Goal: Task Accomplishment & Management: Manage account settings

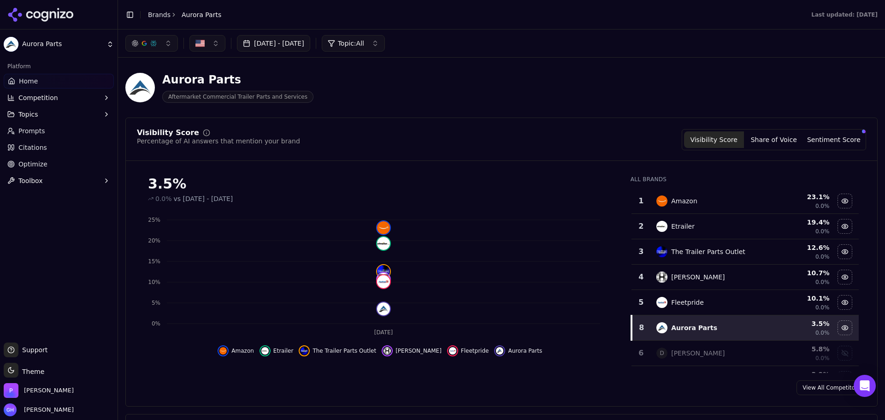
click at [545, 69] on div "Aurora Parts Aftermarket Commercial Trailer Parts and Services" at bounding box center [501, 87] width 752 height 45
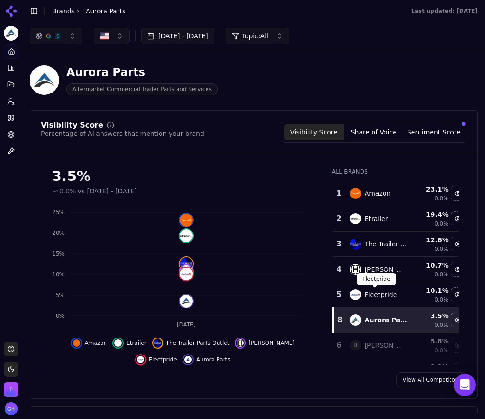
click at [349, 104] on header "Aurora Parts Aftermarket Commercial Trailer Parts and Services" at bounding box center [253, 84] width 448 height 53
click at [369, 131] on button "Share of Voice" at bounding box center [374, 132] width 60 height 17
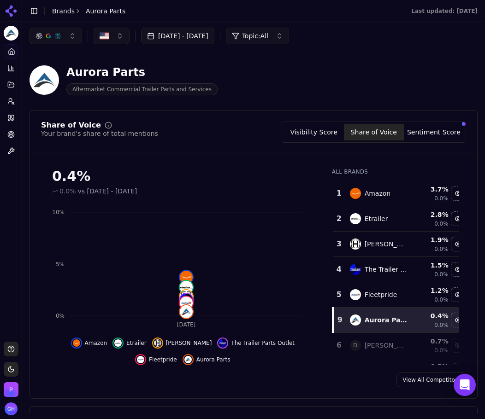
click at [426, 135] on button "Sentiment Score" at bounding box center [434, 132] width 60 height 17
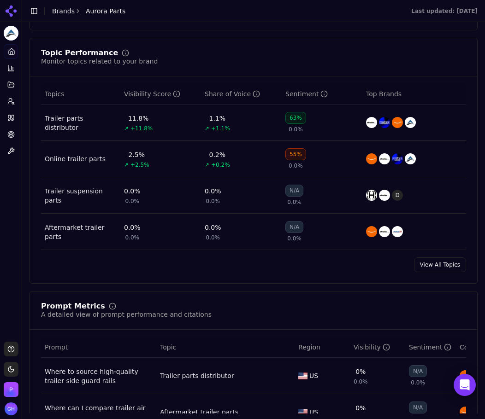
scroll to position [645, 0]
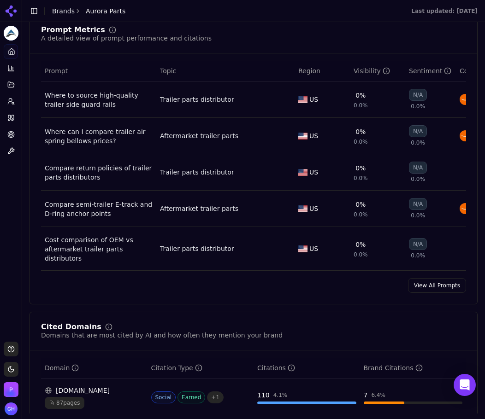
click at [424, 280] on link "View All Prompts" at bounding box center [437, 285] width 58 height 15
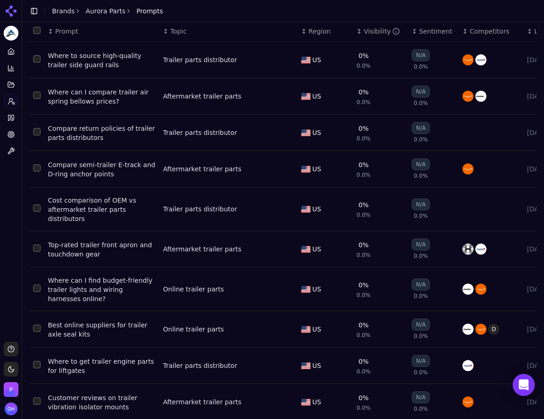
scroll to position [58, 0]
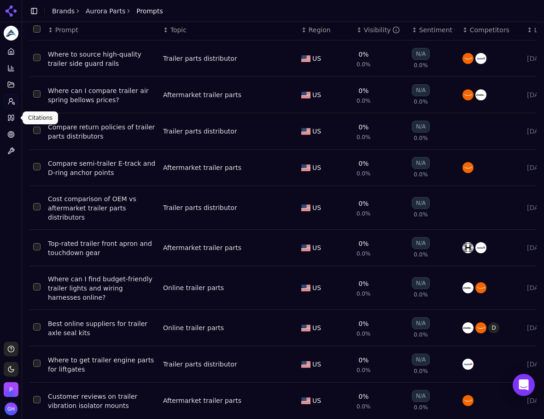
click at [14, 117] on icon at bounding box center [13, 118] width 2 height 6
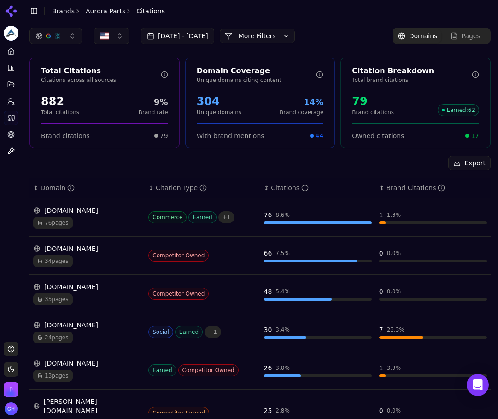
click at [16, 171] on div "Platform Home Competition Topics Prompts Citations Optimize Toolbox" at bounding box center [11, 190] width 22 height 298
click at [199, 47] on div "Aug 09, 2025 - Sep 08, 2025 More More Filters Domains Pages" at bounding box center [260, 36] width 476 height 28
click at [278, 42] on div "Aug 09, 2025 - Sep 08, 2025 More More Filters Domains Pages" at bounding box center [260, 36] width 476 height 28
click at [284, 39] on button "More Filters" at bounding box center [257, 36] width 75 height 15
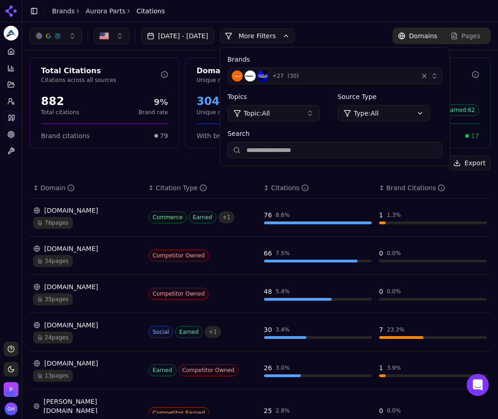
click at [333, 87] on div "Brands + 27 ( 30 ) Topics Topic: All Source Type Type: All Search" at bounding box center [335, 106] width 230 height 118
click at [331, 74] on div "+ 27 ( 30 )" at bounding box center [323, 76] width 183 height 11
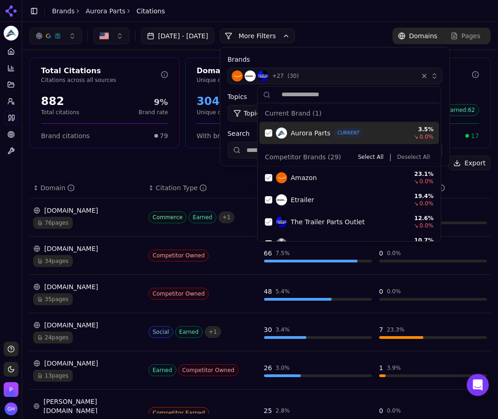
click at [266, 133] on div "Suggestions" at bounding box center [268, 133] width 7 height 7
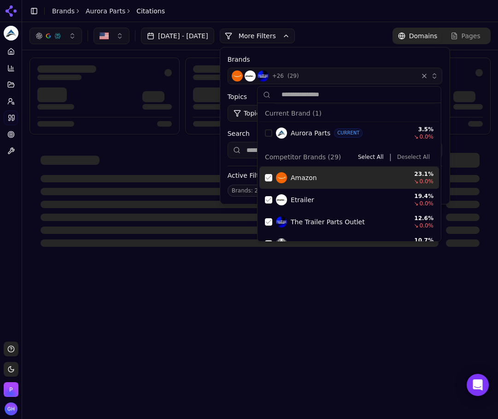
click at [412, 157] on button "Deselect All" at bounding box center [414, 157] width 40 height 11
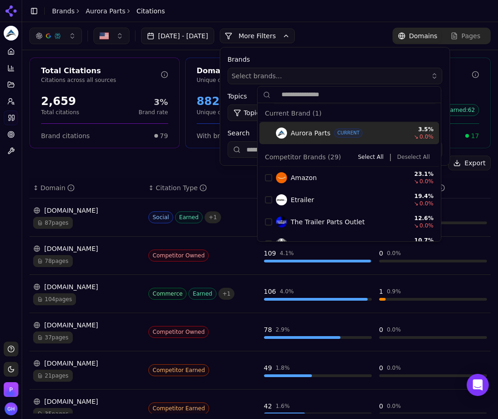
click at [285, 38] on button "More Filters" at bounding box center [257, 36] width 75 height 15
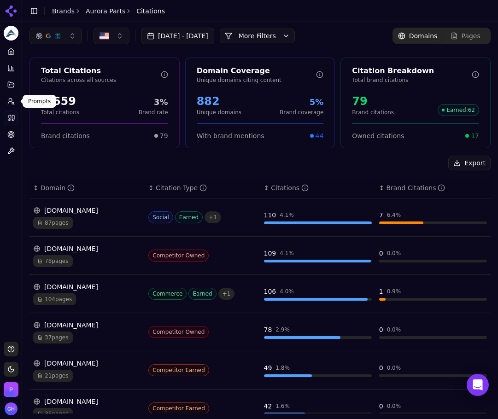
click at [9, 108] on link "Prompts" at bounding box center [11, 101] width 14 height 15
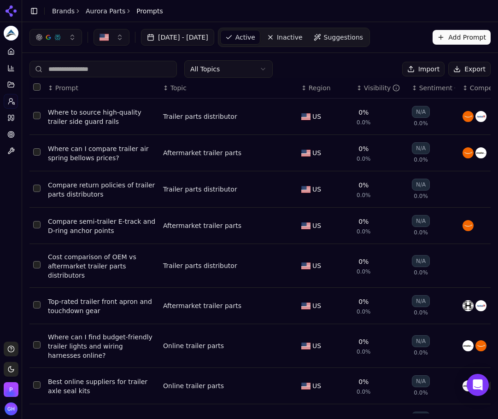
click at [461, 63] on button "Export" at bounding box center [469, 69] width 42 height 15
click at [17, 115] on link "Citations" at bounding box center [11, 118] width 14 height 15
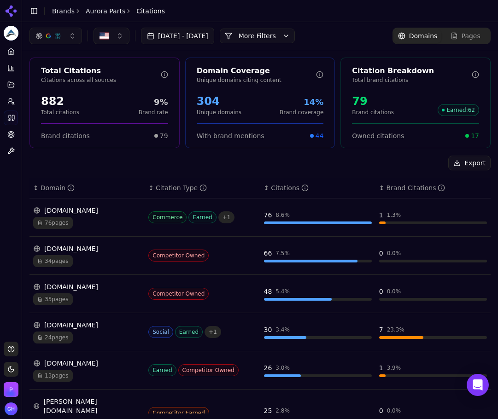
click at [335, 33] on div "Aug 09, 2025 - Sep 08, 2025 More More Filters Domains Pages" at bounding box center [259, 36] width 461 height 17
click at [294, 32] on button "More Filters" at bounding box center [257, 36] width 75 height 15
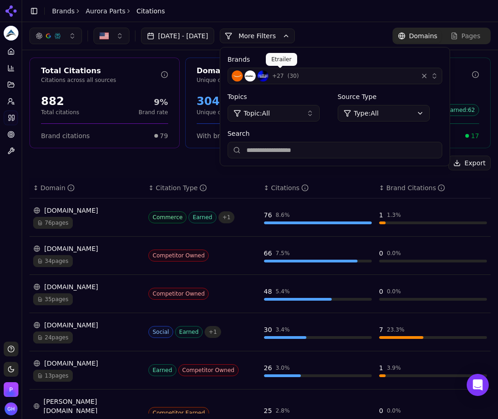
click at [269, 76] on img "button" at bounding box center [263, 76] width 11 height 11
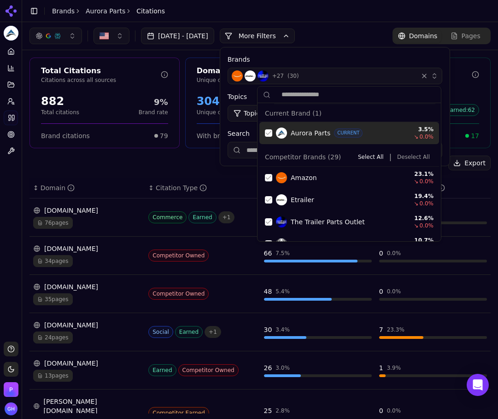
click at [267, 134] on div "Suggestions" at bounding box center [268, 133] width 7 height 7
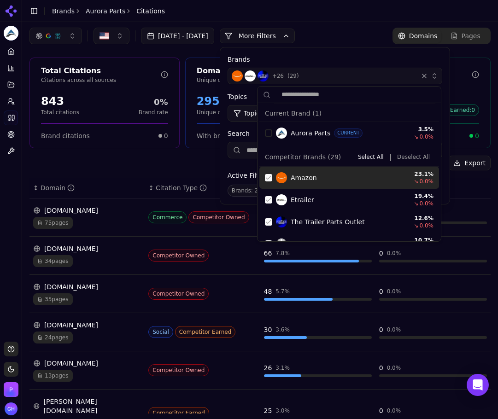
click at [418, 158] on button "Deselect All" at bounding box center [414, 157] width 40 height 11
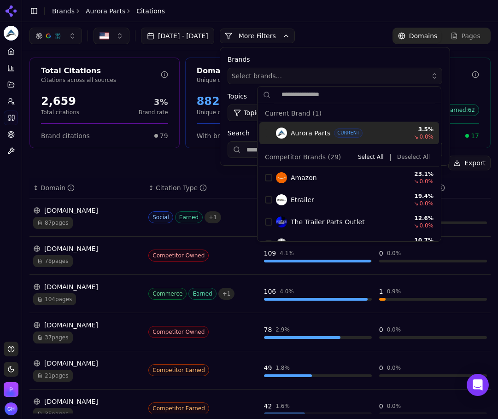
click at [270, 38] on button "More Filters" at bounding box center [257, 36] width 75 height 15
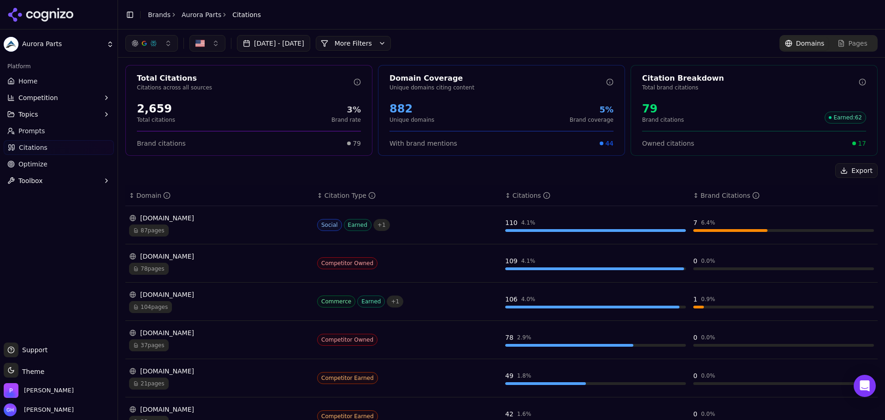
click at [39, 15] on icon at bounding box center [40, 15] width 67 height 14
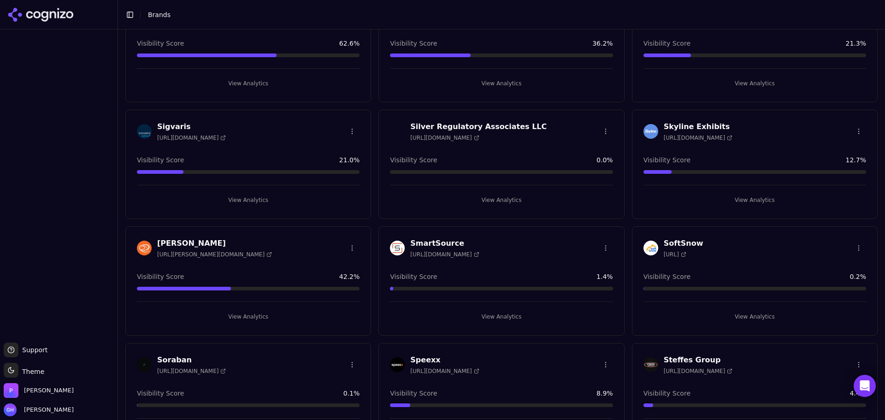
scroll to position [2489, 0]
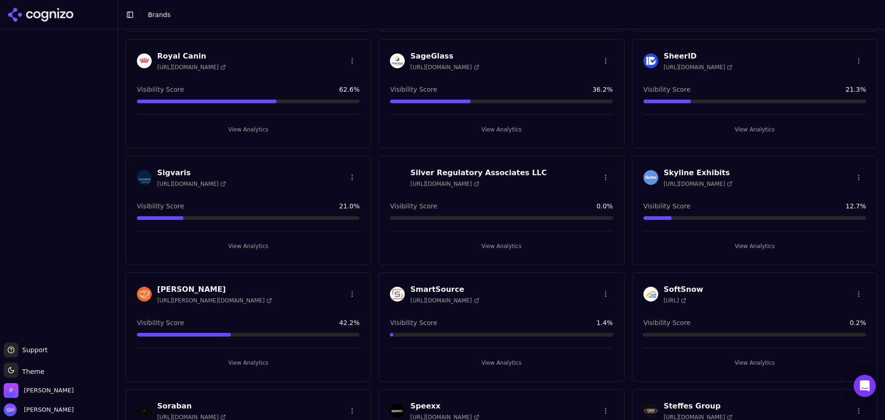
click at [507, 363] on button "View Analytics" at bounding box center [501, 362] width 223 height 15
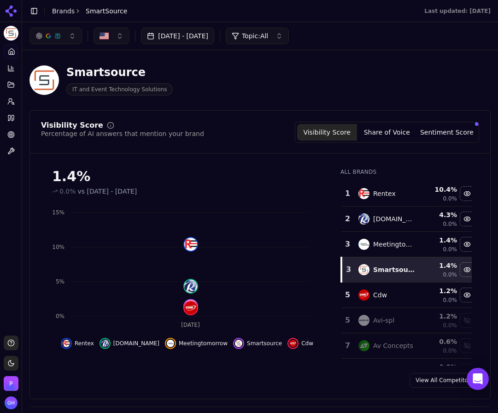
click at [315, 363] on main "Toggle Sidebar Brands SmartSource Last updated: September 8th, 2025 Aug 09, 202…" at bounding box center [260, 206] width 476 height 413
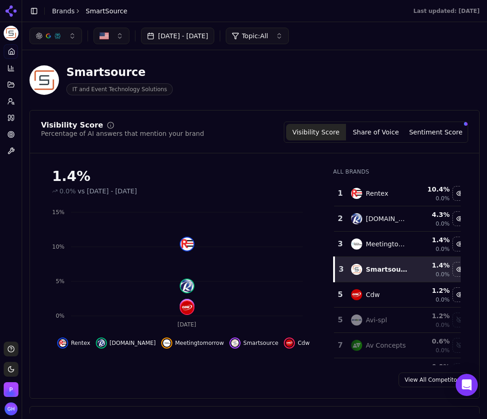
click at [380, 139] on button "Share of Voice" at bounding box center [376, 132] width 60 height 17
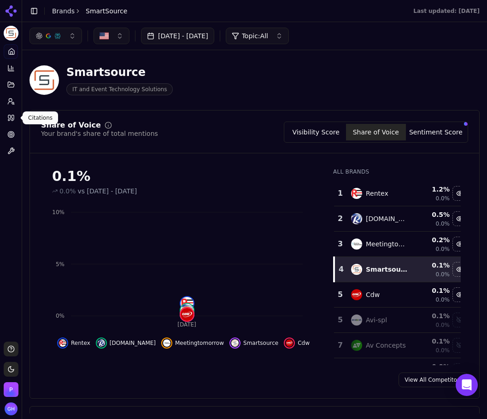
click at [10, 116] on icon at bounding box center [10, 117] width 7 height 7
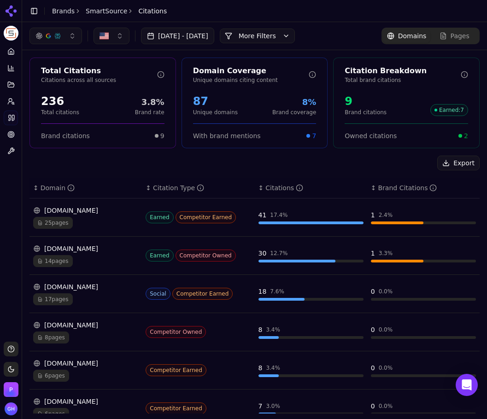
click at [295, 36] on button "More Filters" at bounding box center [257, 36] width 75 height 15
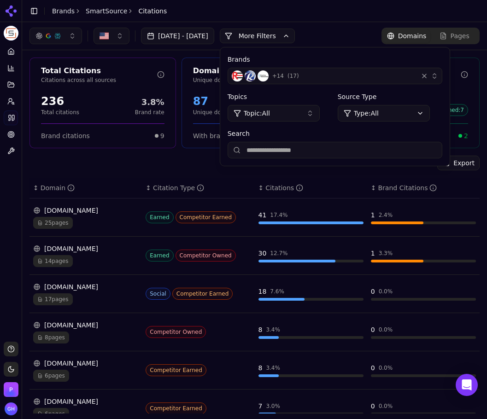
click at [345, 80] on div "+ 14 ( 17 )" at bounding box center [323, 76] width 183 height 11
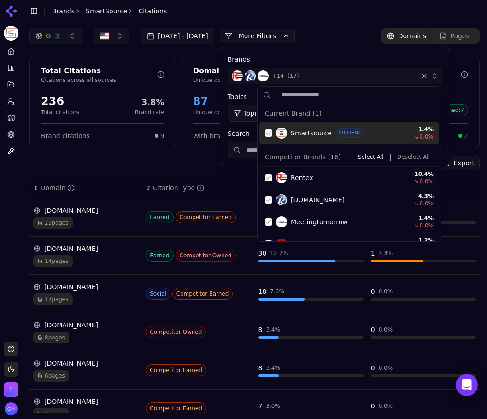
click at [262, 136] on div "Smartsource CURRENT 1.4 % ↘ 0.0 %" at bounding box center [350, 133] width 180 height 22
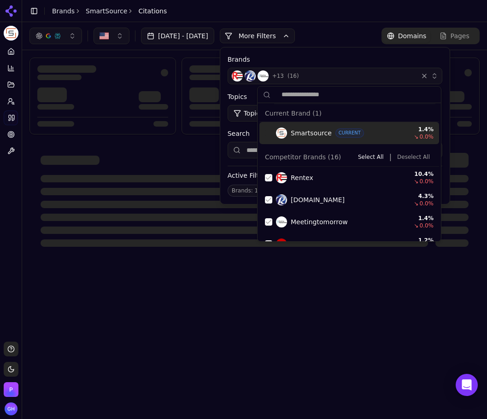
click at [413, 155] on button "Deselect All" at bounding box center [414, 157] width 40 height 11
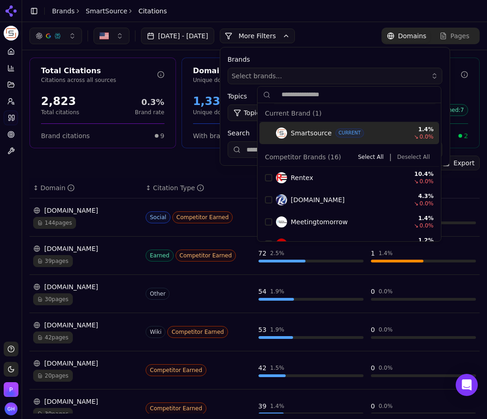
click at [282, 80] on span "Select brands..." at bounding box center [257, 75] width 50 height 9
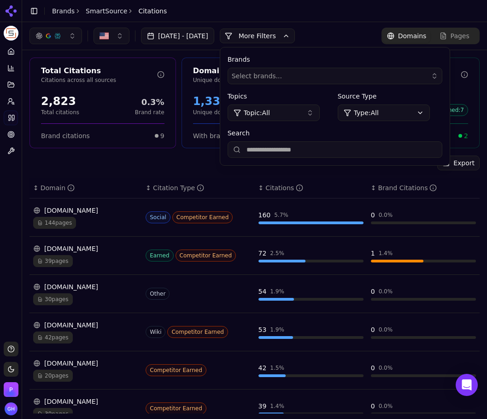
click at [297, 144] on input "Search" at bounding box center [335, 150] width 215 height 17
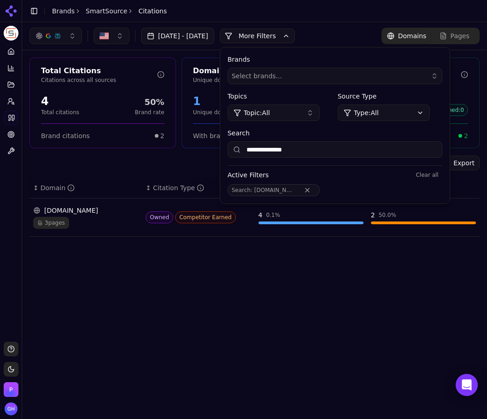
type input "**********"
click at [316, 188] on button "Remove Search filter" at bounding box center [307, 190] width 17 height 7
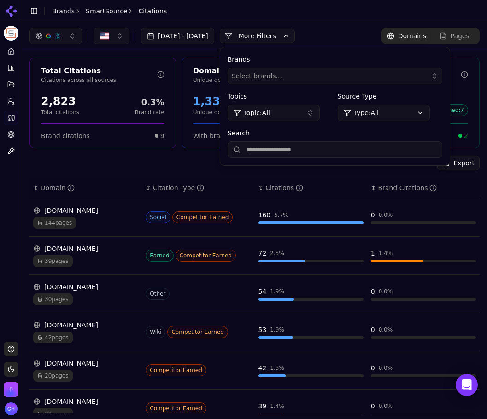
click at [295, 34] on button "More Filters" at bounding box center [257, 36] width 75 height 15
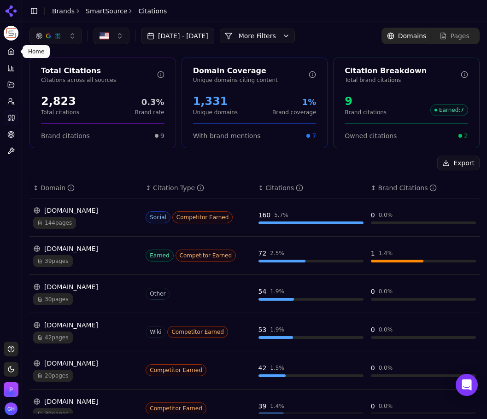
drag, startPoint x: 14, startPoint y: 53, endPoint x: 250, endPoint y: 134, distance: 248.8
click at [14, 53] on icon at bounding box center [10, 51] width 7 height 7
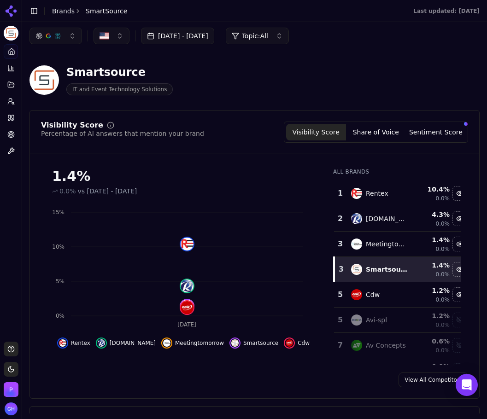
click at [389, 136] on button "Share of Voice" at bounding box center [376, 132] width 60 height 17
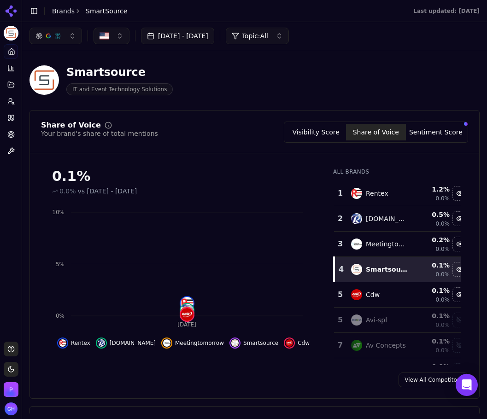
click at [439, 129] on button "Sentiment Score" at bounding box center [436, 132] width 60 height 17
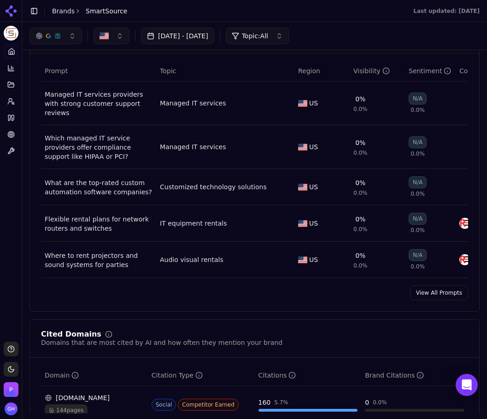
scroll to position [553, 0]
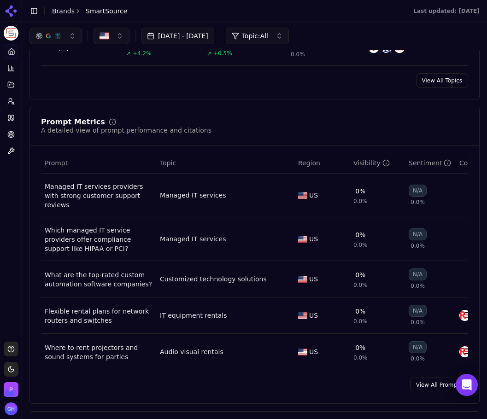
click at [428, 363] on link "View All Prompts" at bounding box center [439, 385] width 58 height 15
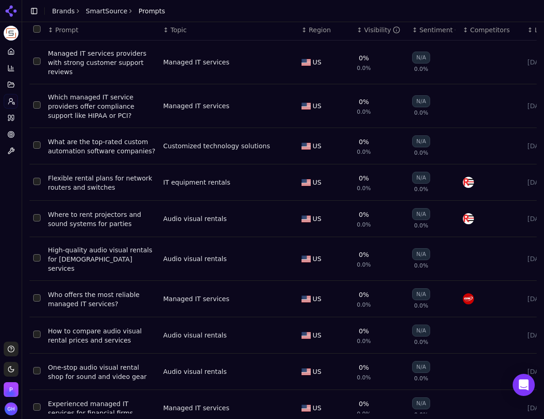
scroll to position [59, 0]
click at [15, 124] on link "Citations" at bounding box center [11, 118] width 14 height 15
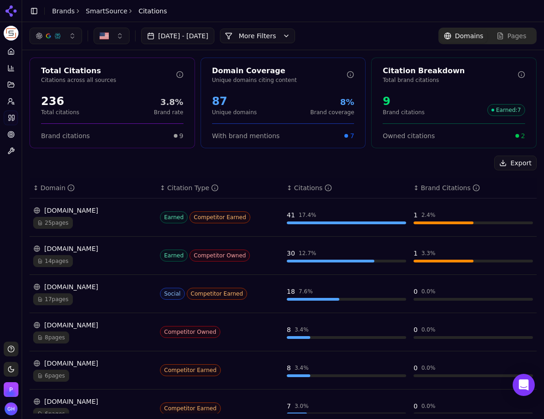
click at [268, 40] on button "More Filters" at bounding box center [257, 36] width 75 height 15
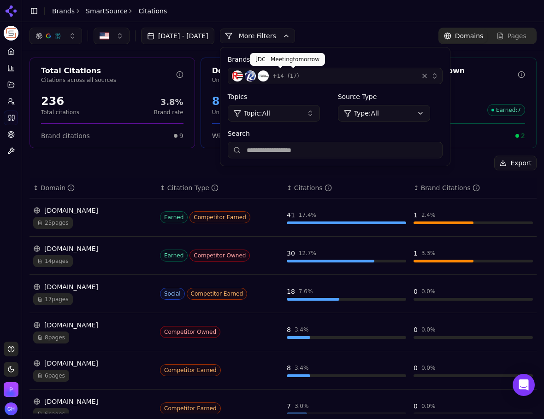
click at [332, 75] on div "+ 14 ( 17 )" at bounding box center [323, 76] width 183 height 11
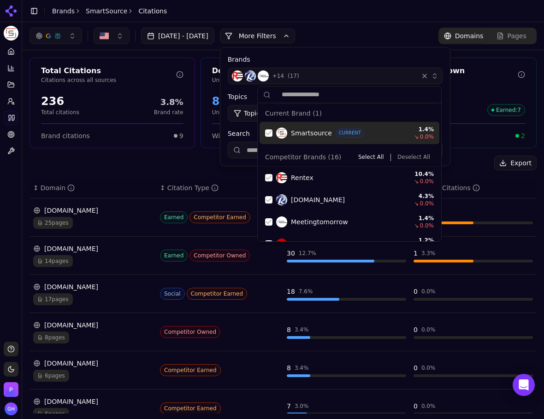
click at [270, 129] on div "Smartsource CURRENT 1.4 % ↘ 0.0 %" at bounding box center [350, 133] width 180 height 22
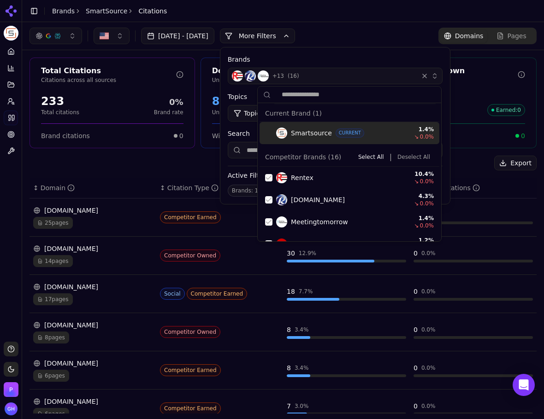
click at [405, 161] on button "Deselect All" at bounding box center [414, 157] width 40 height 11
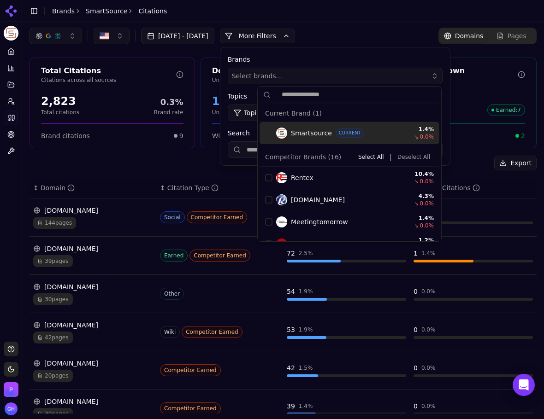
click at [277, 41] on button "More Filters" at bounding box center [257, 36] width 75 height 15
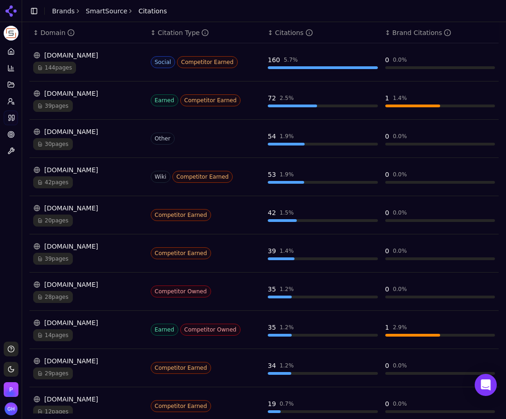
scroll to position [160, 0]
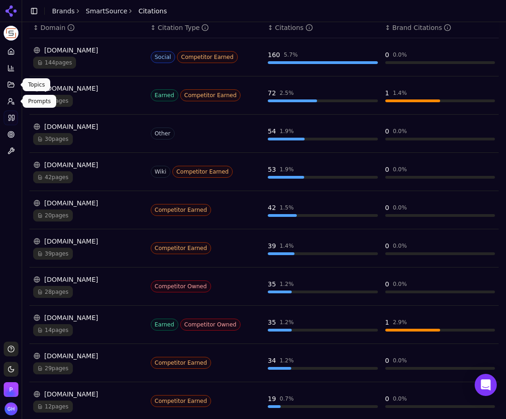
click at [9, 85] on icon at bounding box center [11, 84] width 6 height 5
click at [11, 107] on link "Prompts" at bounding box center [11, 101] width 14 height 15
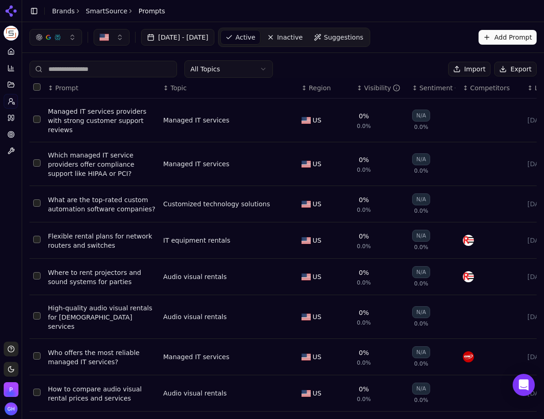
click at [501, 74] on button "Export" at bounding box center [515, 69] width 42 height 15
click at [3, 5] on div at bounding box center [11, 11] width 22 height 22
click at [9, 8] on icon at bounding box center [11, 11] width 15 height 15
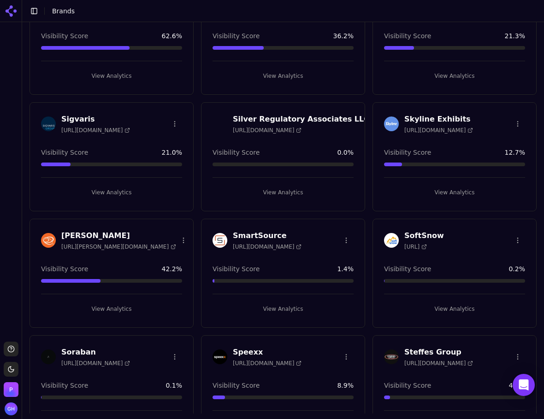
scroll to position [2489, 0]
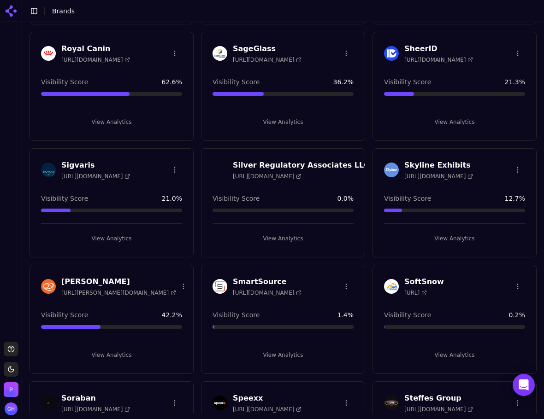
click at [454, 120] on button "View Analytics" at bounding box center [454, 122] width 141 height 15
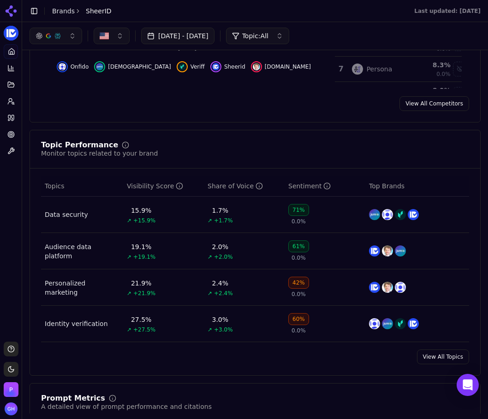
scroll to position [46, 0]
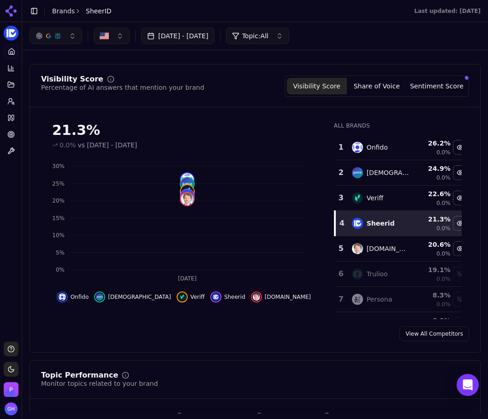
click at [372, 87] on button "Share of Voice" at bounding box center [377, 86] width 60 height 17
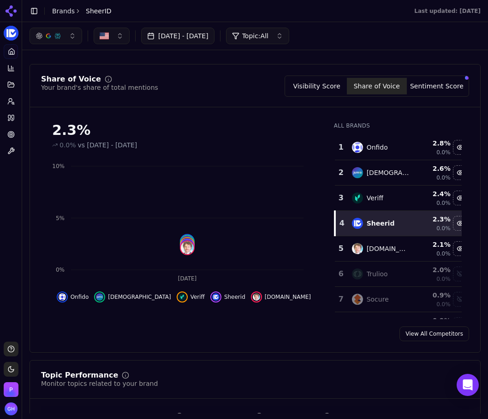
click at [433, 87] on button "Sentiment Score" at bounding box center [437, 86] width 60 height 17
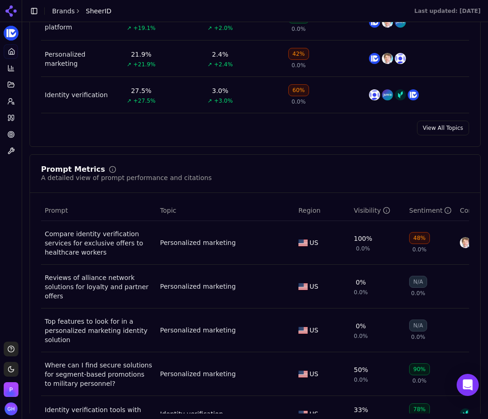
scroll to position [553, 0]
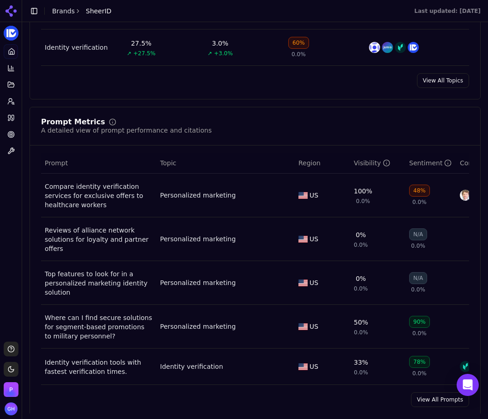
click at [435, 363] on link "View All Prompts" at bounding box center [440, 400] width 58 height 15
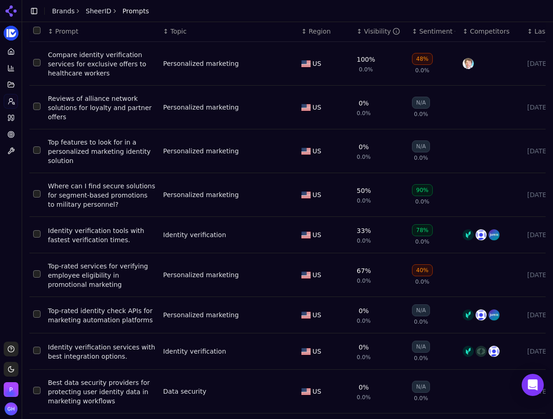
scroll to position [58, 0]
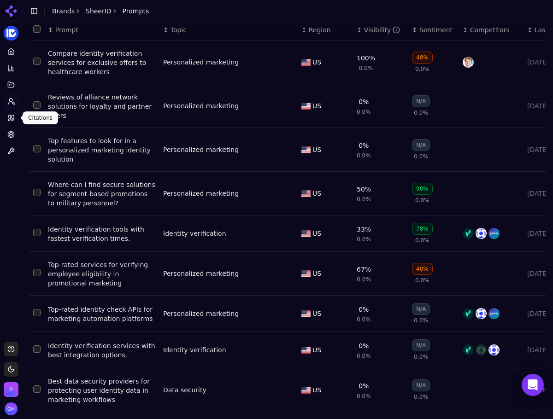
click at [14, 118] on icon at bounding box center [13, 118] width 2 height 6
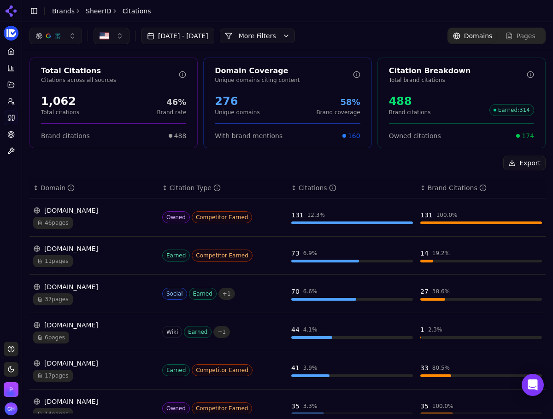
click at [279, 31] on button "More Filters" at bounding box center [257, 36] width 75 height 15
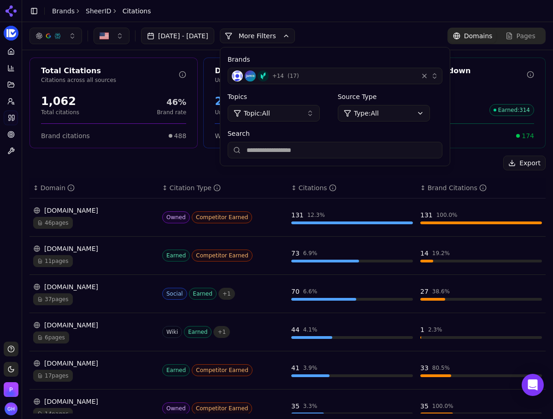
click at [314, 80] on div "+ 14 ( 17 )" at bounding box center [323, 76] width 183 height 11
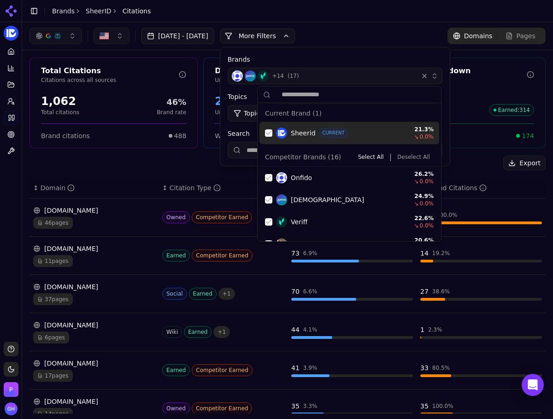
click at [267, 131] on div "Suggestions" at bounding box center [268, 133] width 7 height 7
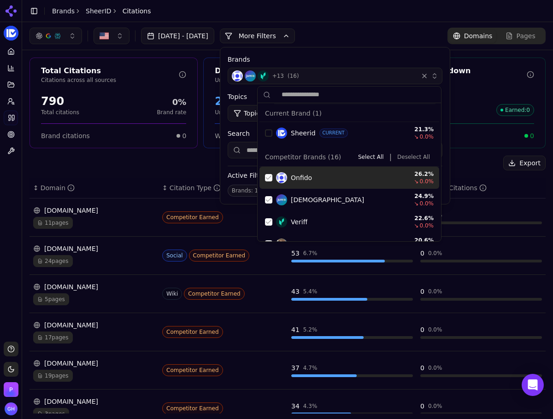
click at [406, 153] on button "Deselect All" at bounding box center [414, 157] width 40 height 11
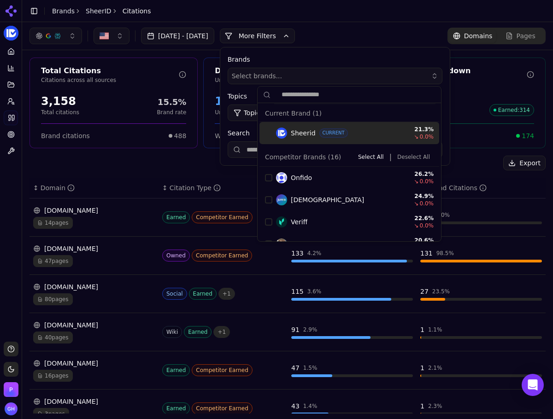
click at [275, 55] on label "Brands" at bounding box center [335, 59] width 215 height 9
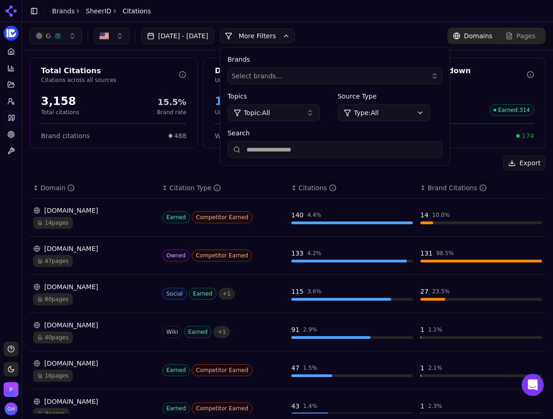
click at [302, 156] on input "Search" at bounding box center [335, 150] width 215 height 17
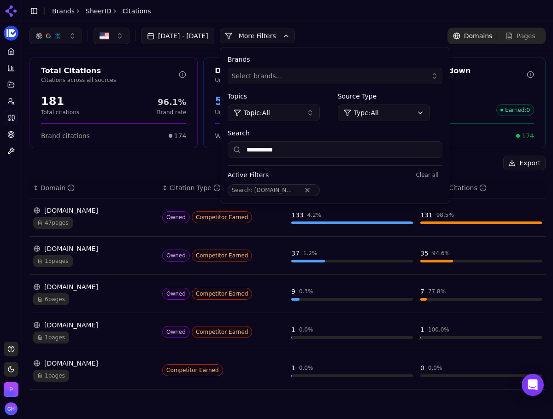
type input "**********"
click at [316, 187] on button "Remove Search filter" at bounding box center [307, 190] width 17 height 7
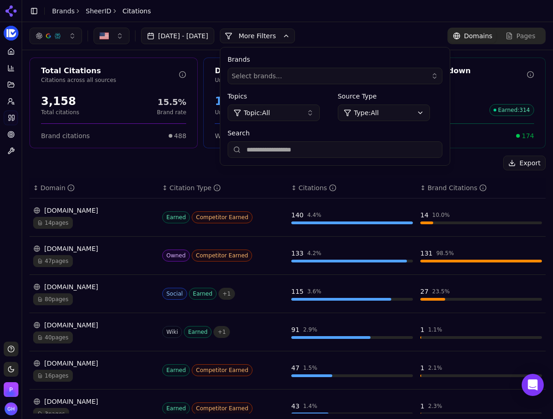
click at [284, 36] on button "More Filters" at bounding box center [257, 36] width 75 height 15
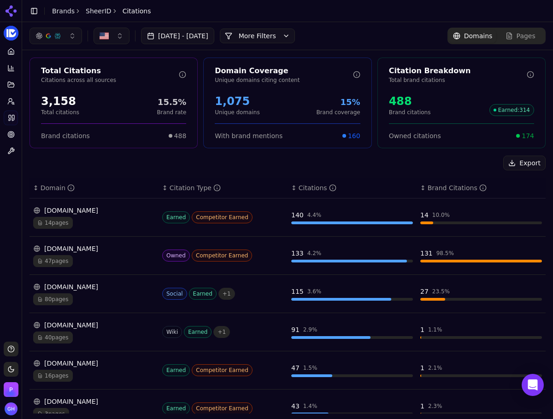
click at [290, 28] on div "Aug 09, 2025 - Sep 08, 2025 More More Filters" at bounding box center [161, 36] width 265 height 17
click at [273, 45] on div "Aug 09, 2025 - Sep 08, 2025 More More Filters Domains Pages" at bounding box center [287, 36] width 531 height 28
click at [278, 36] on button "More Filters" at bounding box center [257, 36] width 75 height 15
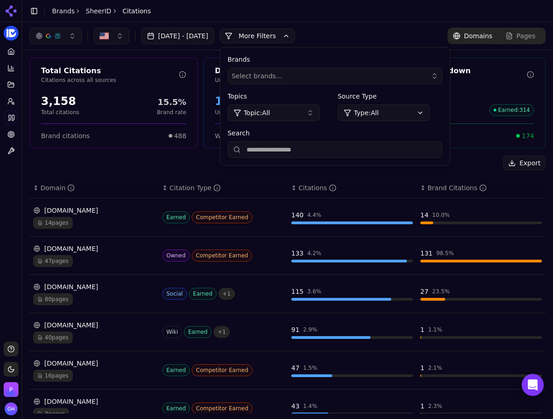
click at [283, 37] on button "More Filters" at bounding box center [257, 36] width 75 height 15
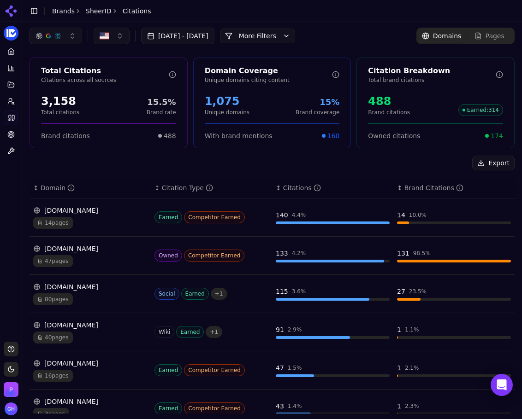
click at [57, 175] on div "Export ↕ Domain ↕ Citation Type ↕ Citations ↕ Brand Citations idenfy.com 14 pag…" at bounding box center [271, 384] width 485 height 457
click at [15, 100] on link "Prompts" at bounding box center [11, 101] width 14 height 15
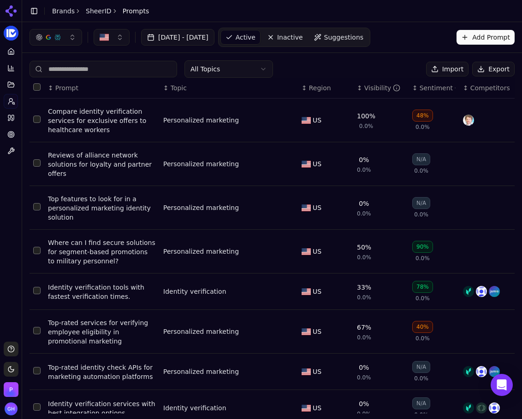
click at [486, 67] on button "Export" at bounding box center [493, 69] width 42 height 15
click at [12, 10] on icon at bounding box center [11, 11] width 15 height 15
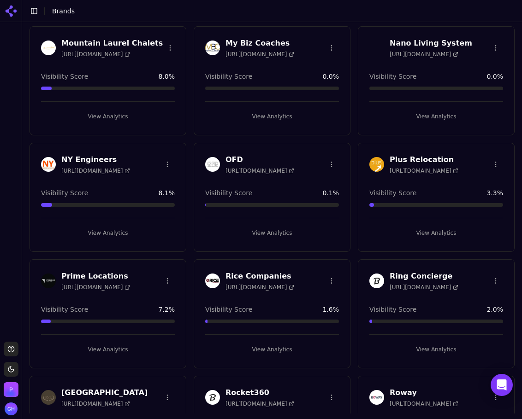
scroll to position [1798, 0]
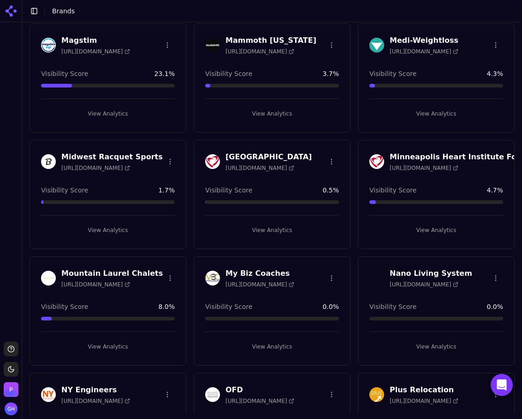
click at [434, 116] on button "View Analytics" at bounding box center [436, 113] width 134 height 15
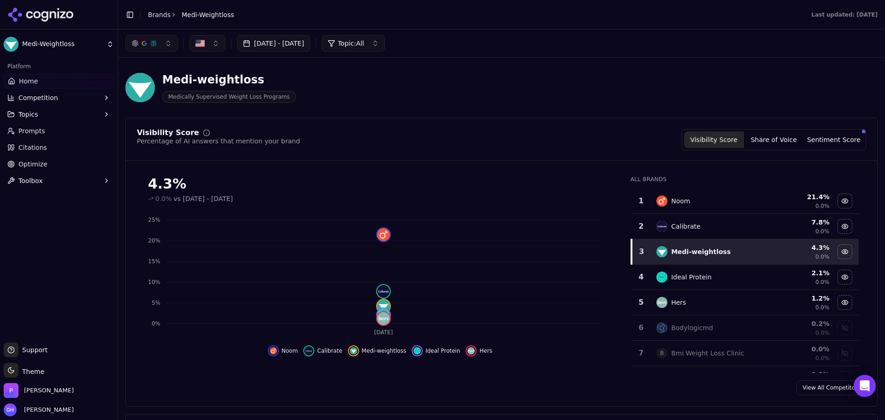
drag, startPoint x: 34, startPoint y: 146, endPoint x: 178, endPoint y: 147, distance: 144.3
click at [34, 146] on span "Citations" at bounding box center [32, 147] width 29 height 9
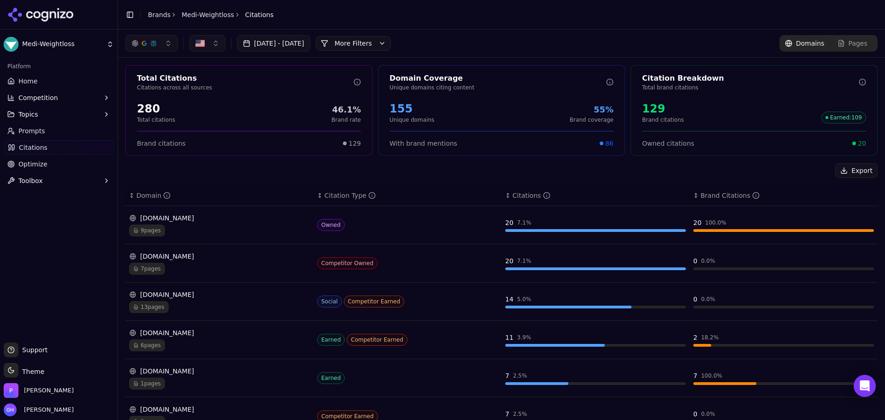
click at [391, 37] on button "More Filters" at bounding box center [353, 43] width 75 height 15
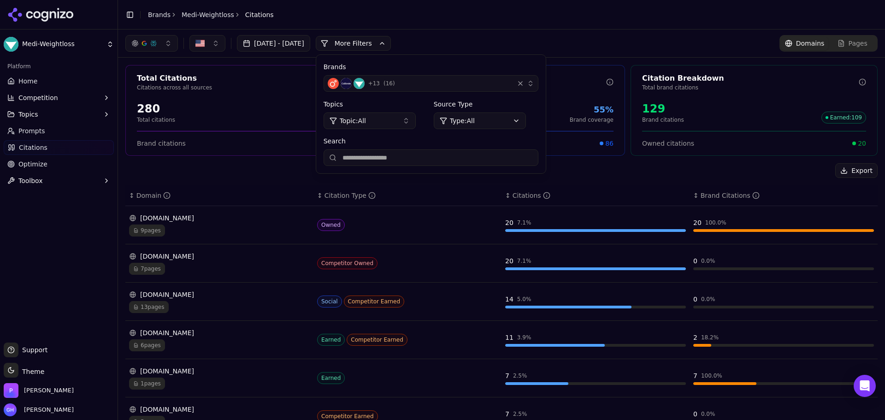
click at [510, 88] on div "+ 13 ( 16 )" at bounding box center [419, 83] width 183 height 11
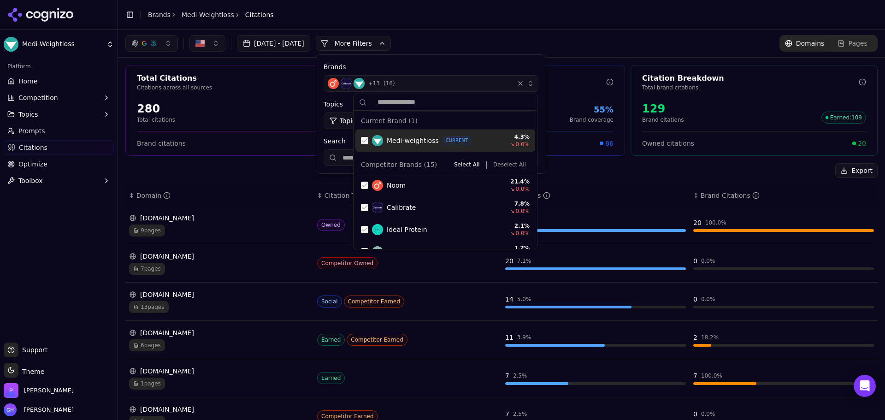
click at [502, 166] on button "Deselect All" at bounding box center [510, 164] width 40 height 11
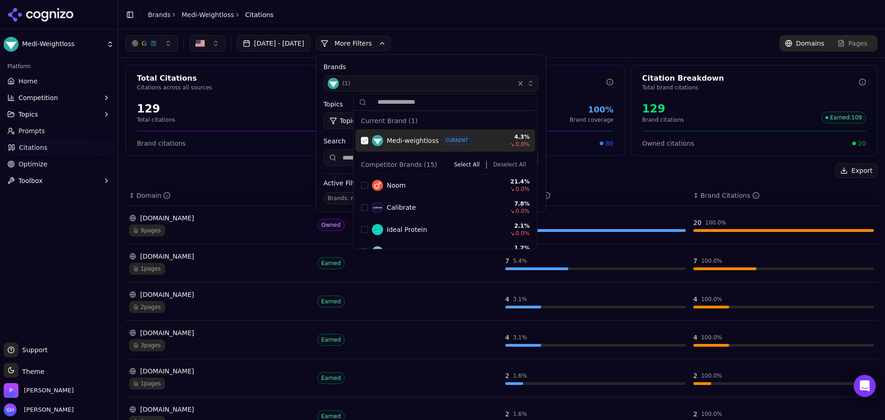
click at [366, 139] on div "Suggestions" at bounding box center [364, 140] width 7 height 7
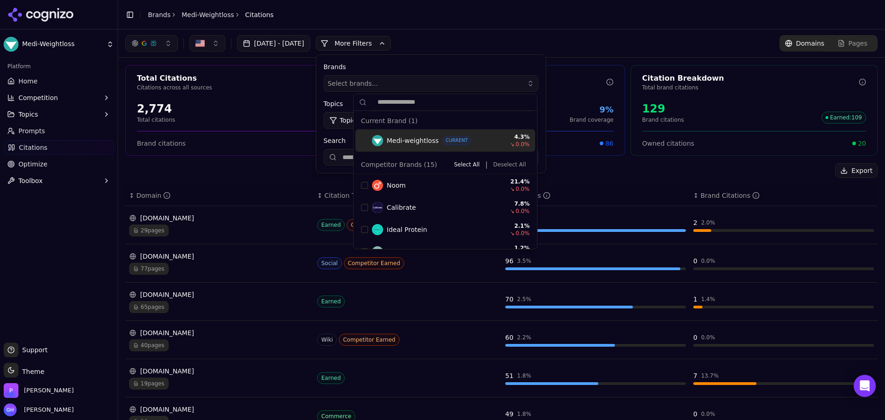
click at [377, 86] on span "Select brands..." at bounding box center [353, 83] width 50 height 9
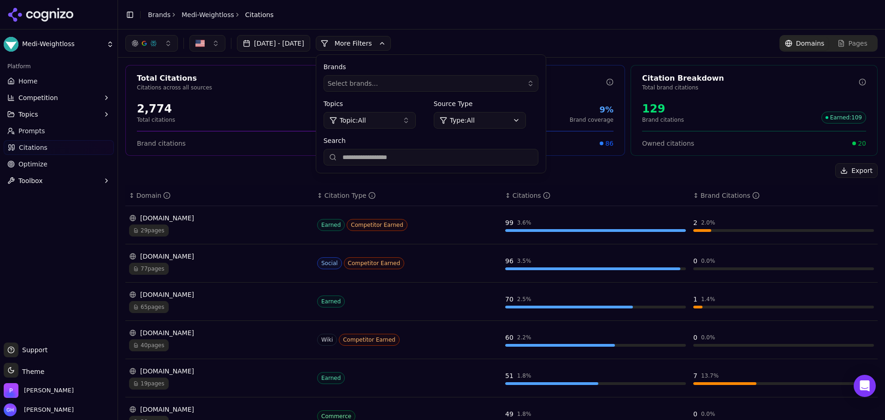
click at [412, 159] on input "Search" at bounding box center [431, 157] width 215 height 17
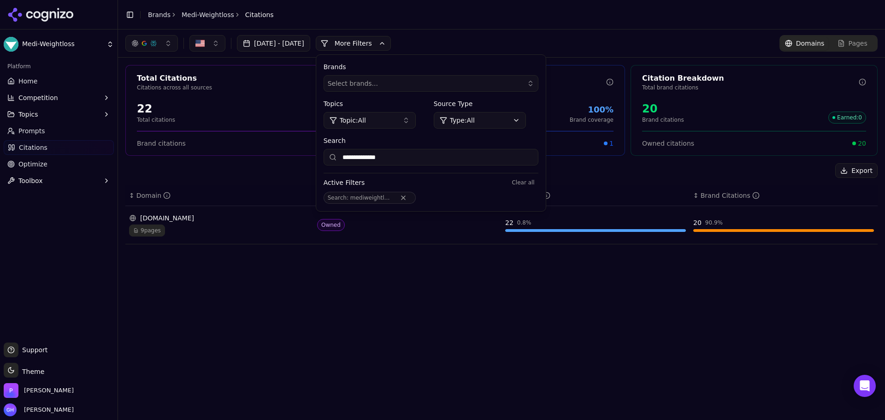
type input "**********"
click at [412, 195] on button "Remove Search filter" at bounding box center [403, 197] width 17 height 7
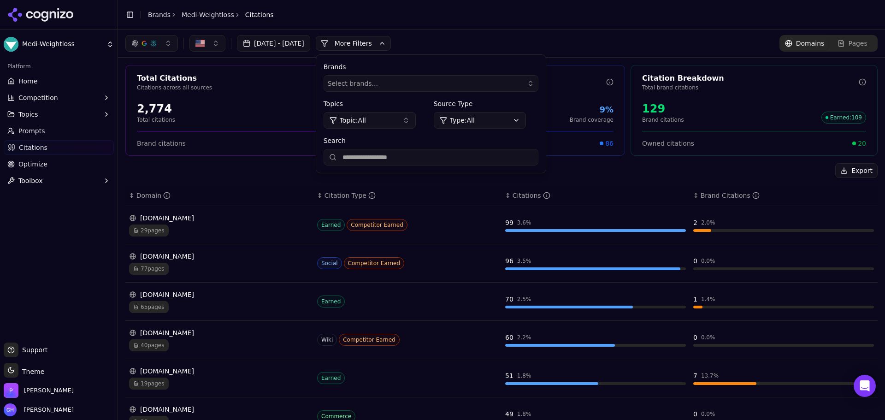
click at [378, 80] on span "Select brands..." at bounding box center [353, 83] width 50 height 9
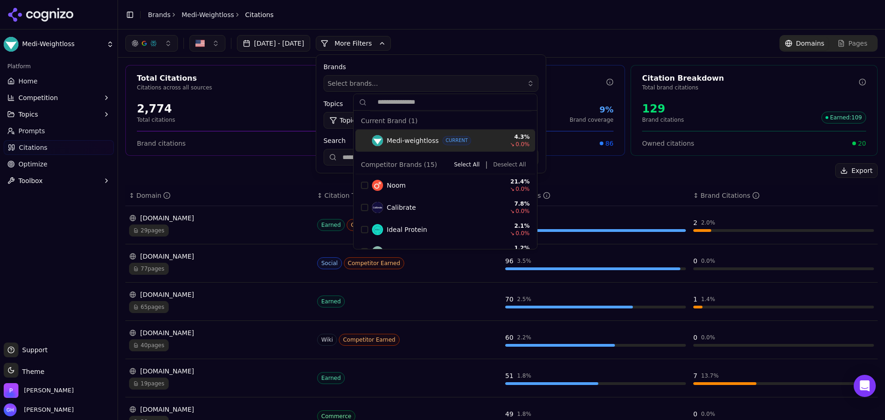
click at [378, 80] on span "Select brands..." at bounding box center [353, 83] width 50 height 9
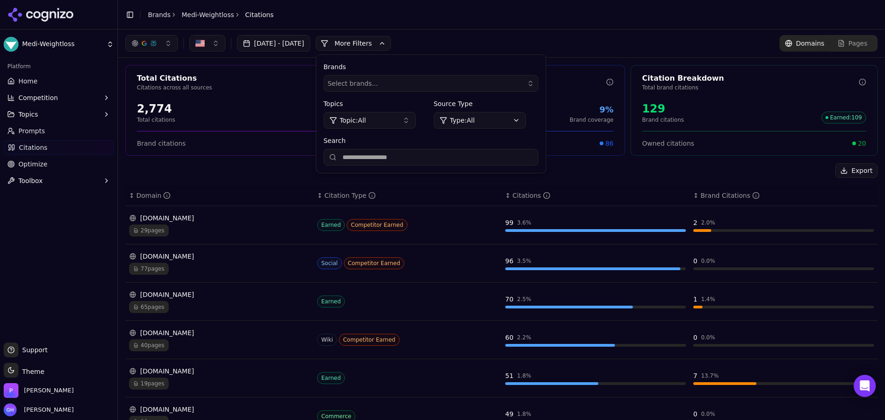
click at [391, 40] on button "More Filters" at bounding box center [353, 43] width 75 height 15
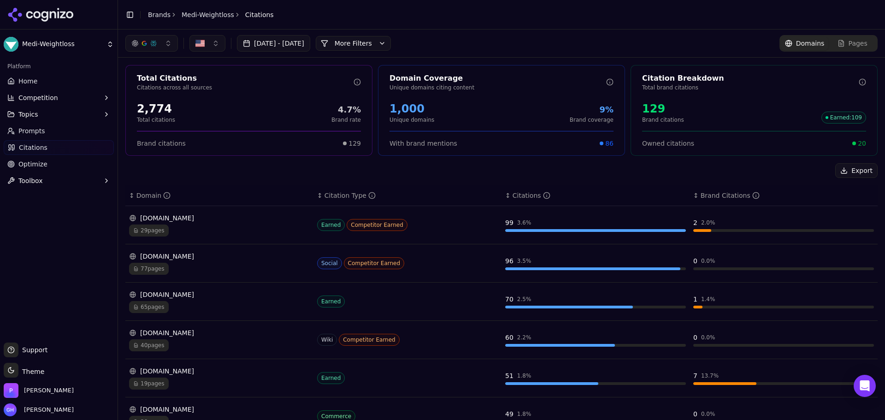
click at [391, 40] on button "More Filters" at bounding box center [353, 43] width 75 height 15
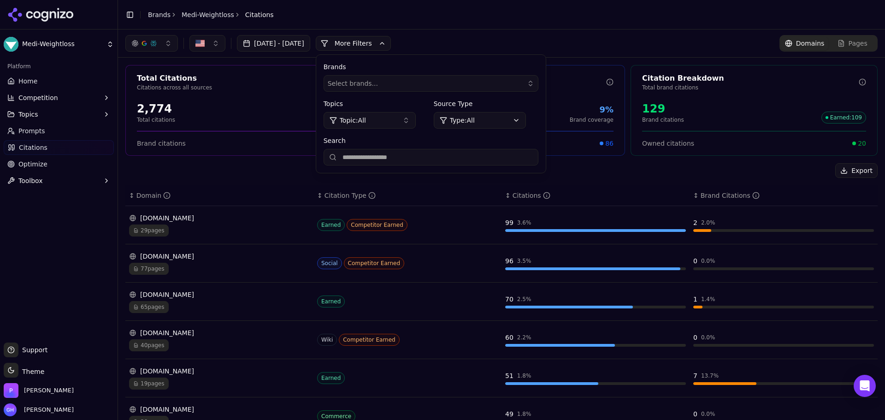
click at [391, 42] on button "More Filters" at bounding box center [353, 43] width 75 height 15
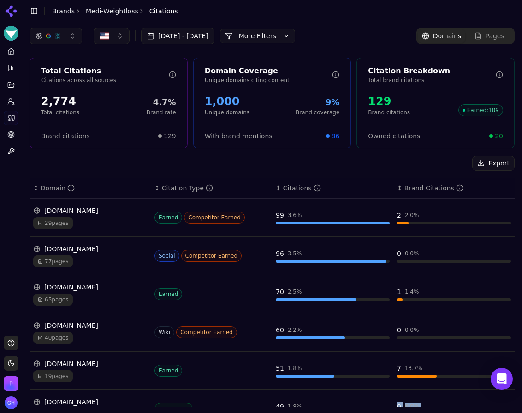
drag, startPoint x: 339, startPoint y: 412, endPoint x: 336, endPoint y: 429, distance: 17.3
click at [336, 363] on html "Medi-Weightloss Platform Home Competition Topics Prompts Citations Optimize Too…" at bounding box center [261, 206] width 522 height 413
click at [343, 363] on main "Toggle Sidebar Brands Medi-Weightloss Citations Aug 09, 2025 - Sep 08, 2025 Mor…" at bounding box center [272, 206] width 500 height 413
click at [343, 363] on html "Medi-Weightloss Platform Home Competition Topics Prompts Citations Optimize Too…" at bounding box center [261, 206] width 522 height 413
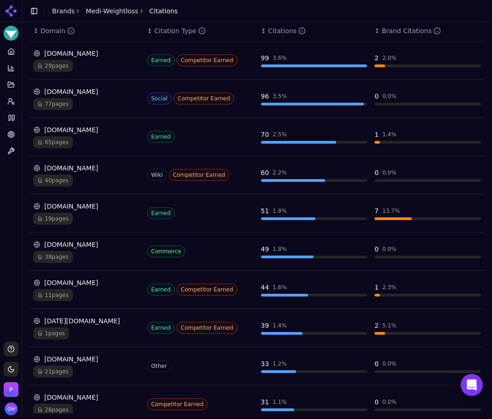
scroll to position [159, 0]
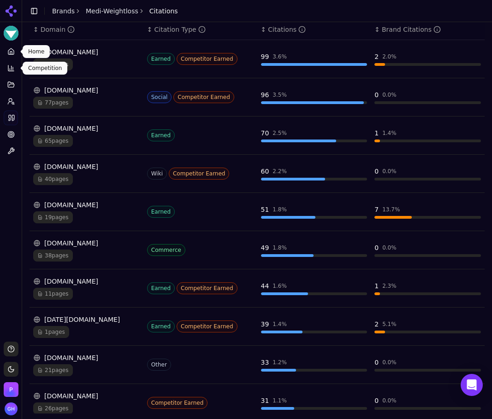
click at [11, 45] on link "Home" at bounding box center [11, 51] width 14 height 15
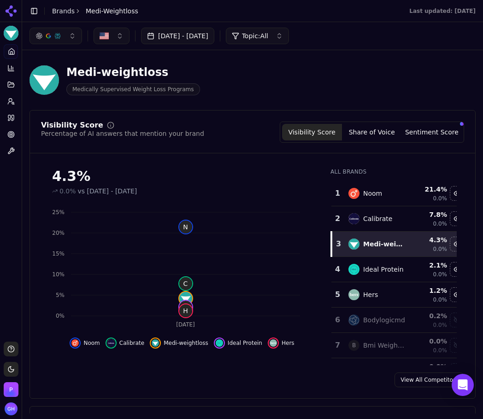
scroll to position [58, 0]
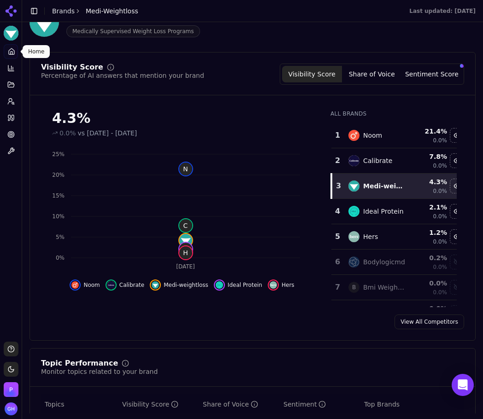
click at [366, 80] on button "Share of Voice" at bounding box center [372, 74] width 60 height 17
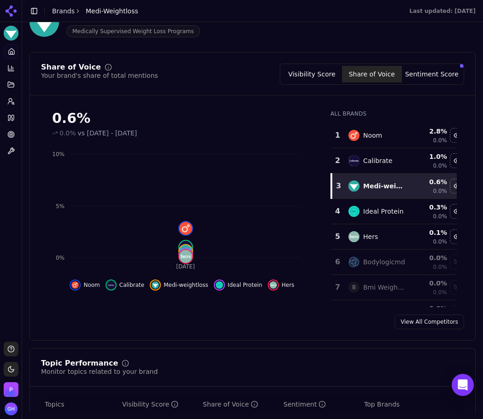
click at [431, 70] on button "Sentiment Score" at bounding box center [432, 74] width 60 height 17
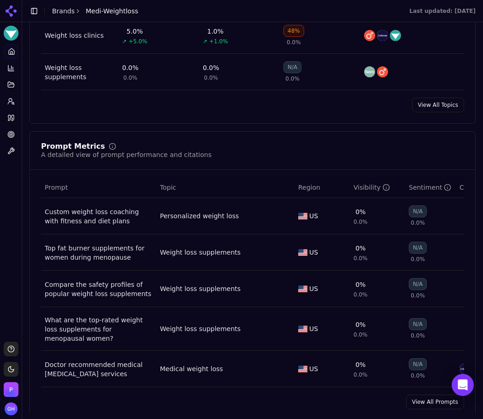
scroll to position [565, 0]
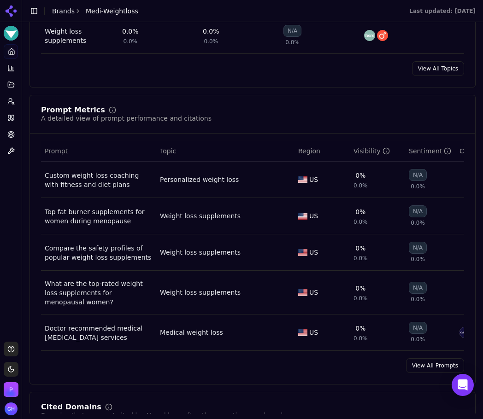
click at [435, 363] on link "View All Prompts" at bounding box center [435, 366] width 58 height 15
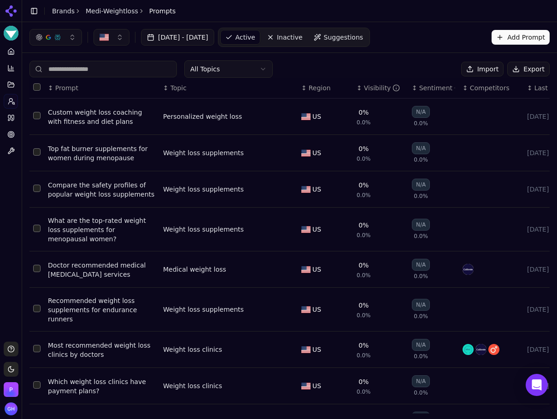
drag, startPoint x: 533, startPoint y: 68, endPoint x: 528, endPoint y: 69, distance: 5.2
click at [533, 68] on button "Export" at bounding box center [528, 69] width 42 height 15
click at [65, 15] on link "Brands" at bounding box center [63, 10] width 23 height 7
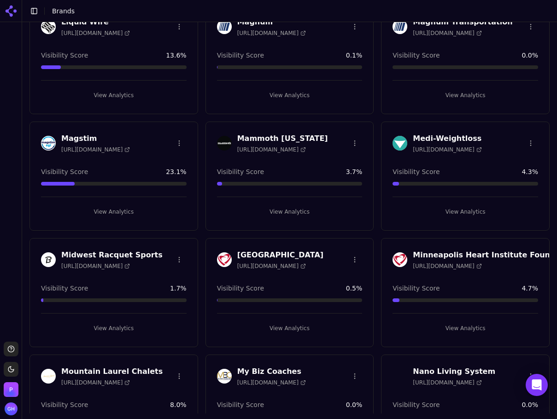
scroll to position [1936, 0]
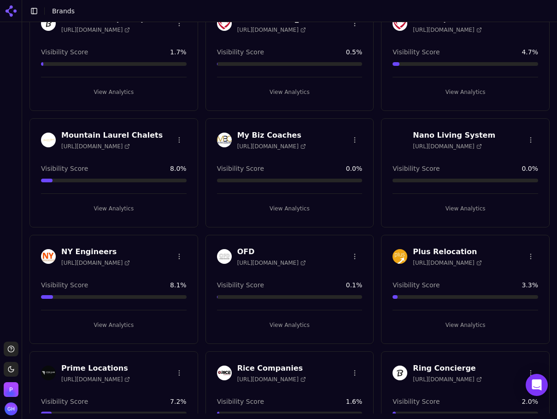
click at [473, 206] on button "View Analytics" at bounding box center [466, 208] width 146 height 15
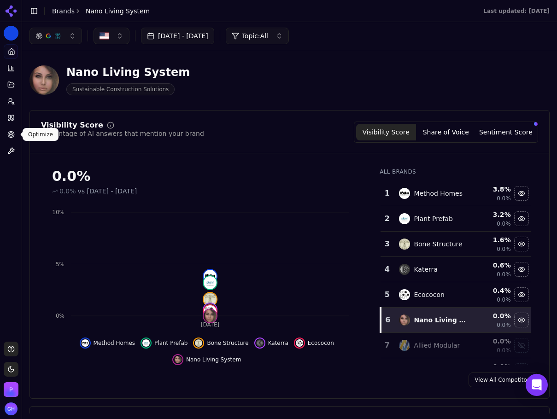
click at [11, 118] on icon at bounding box center [10, 117] width 7 height 7
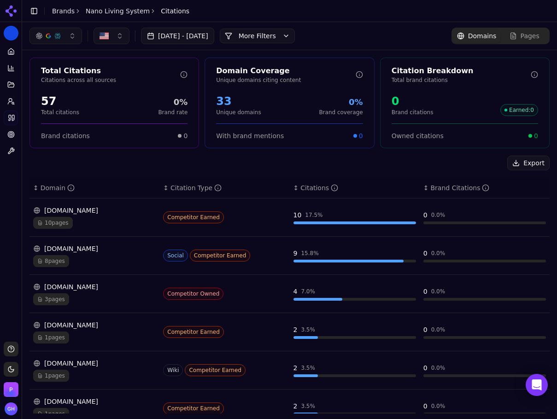
click at [280, 23] on div "Aug 09, 2025 - Sep 08, 2025 More More Filters Domains Pages" at bounding box center [289, 36] width 535 height 28
click at [280, 35] on button "More Filters" at bounding box center [257, 36] width 75 height 15
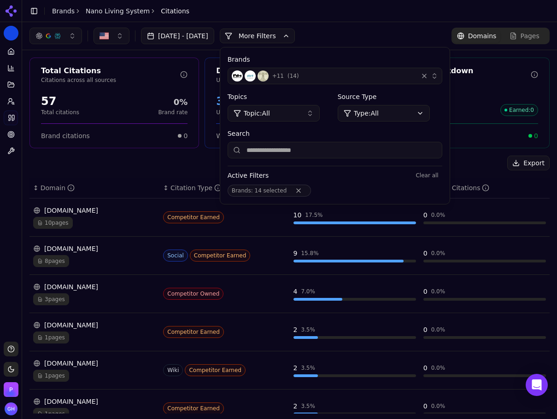
drag, startPoint x: 357, startPoint y: 78, endPoint x: 362, endPoint y: 84, distance: 7.8
click at [357, 78] on div "+ 11 ( 14 )" at bounding box center [323, 76] width 183 height 11
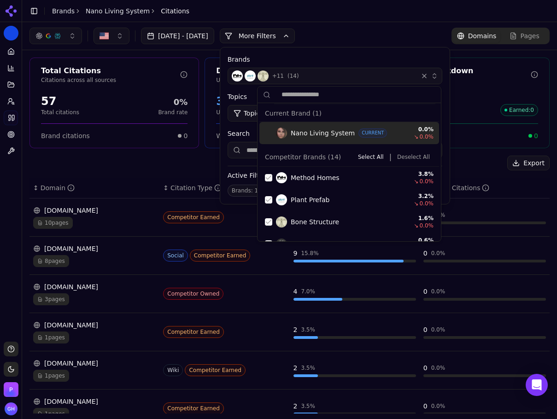
click at [413, 161] on button "Deselect All" at bounding box center [414, 157] width 40 height 11
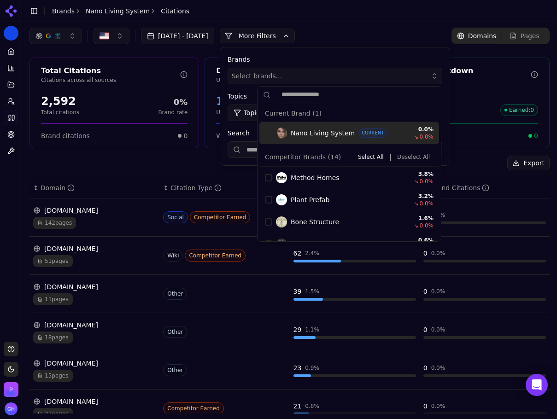
click at [279, 38] on button "More Filters" at bounding box center [257, 36] width 75 height 15
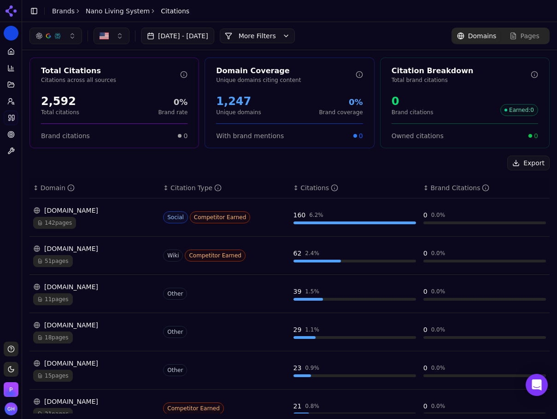
click at [293, 28] on div "Aug 09, 2025 - Sep 08, 2025 More More Filters" at bounding box center [161, 36] width 265 height 17
click at [295, 29] on button "More Filters" at bounding box center [257, 36] width 75 height 15
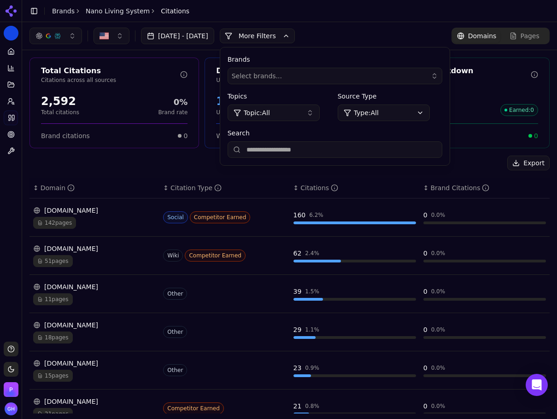
click at [295, 160] on div "Brands Select brands... Topics Topic: All Source Type Type: All Search" at bounding box center [335, 106] width 230 height 118
click at [297, 150] on input "Search" at bounding box center [335, 150] width 215 height 17
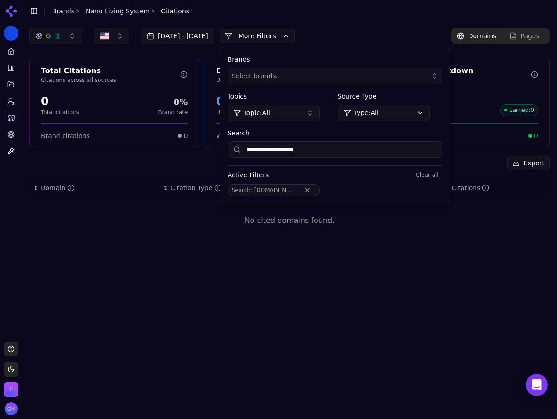
drag, startPoint x: 324, startPoint y: 151, endPoint x: 340, endPoint y: 172, distance: 26.7
click at [324, 151] on input "**********" at bounding box center [335, 150] width 215 height 17
click at [360, 144] on input "**********" at bounding box center [335, 150] width 215 height 17
type input "**********"
click at [316, 190] on button "Remove Search filter" at bounding box center [307, 190] width 17 height 7
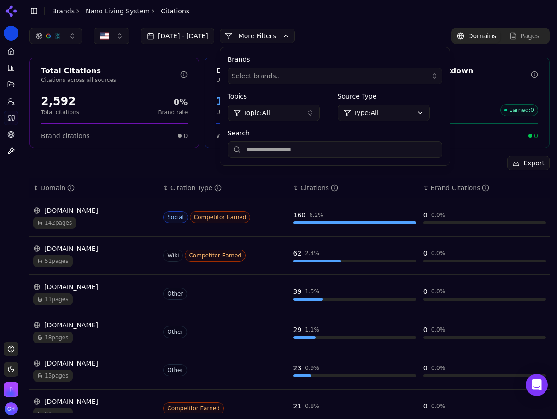
click at [352, 138] on div "Search" at bounding box center [335, 143] width 215 height 29
click at [325, 150] on input "Search" at bounding box center [335, 150] width 215 height 17
type input "**********"
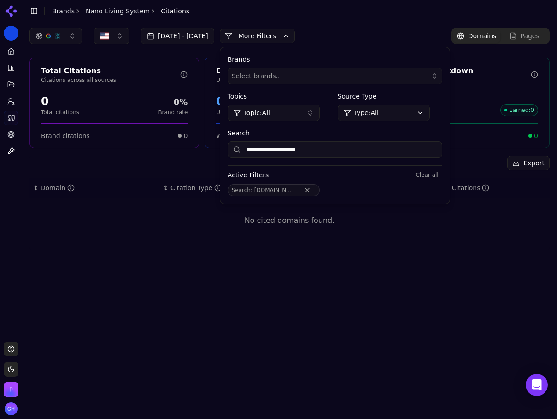
click at [316, 188] on button "Remove Search filter" at bounding box center [307, 190] width 17 height 7
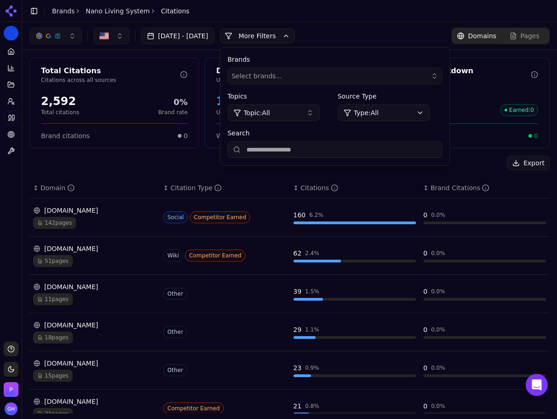
click at [123, 169] on div "Export" at bounding box center [289, 163] width 520 height 15
click at [276, 35] on button "More Filters" at bounding box center [257, 36] width 75 height 15
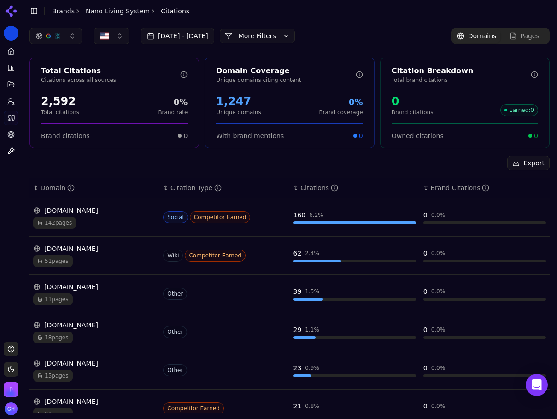
click at [61, 11] on link "Brands" at bounding box center [63, 10] width 23 height 7
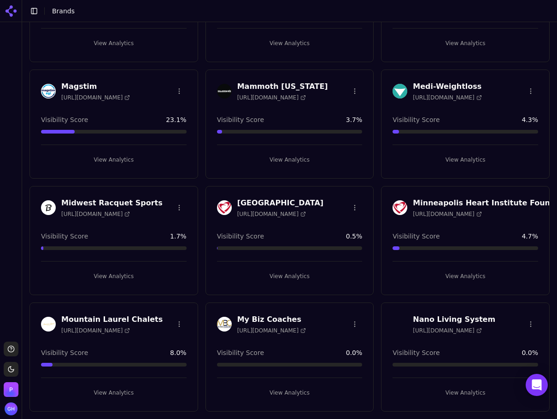
scroll to position [1798, 0]
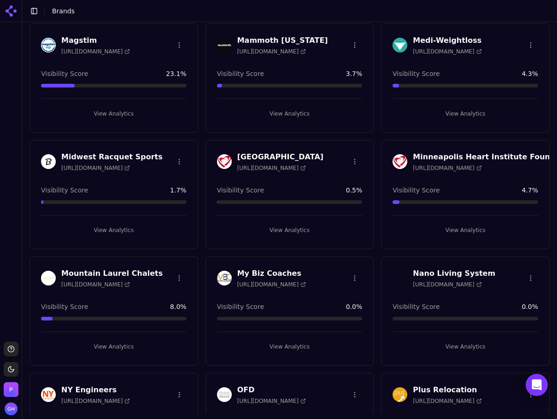
click at [122, 344] on button "View Analytics" at bounding box center [114, 347] width 146 height 15
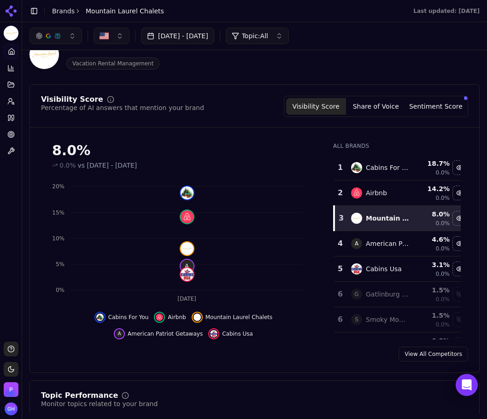
scroll to position [46, 0]
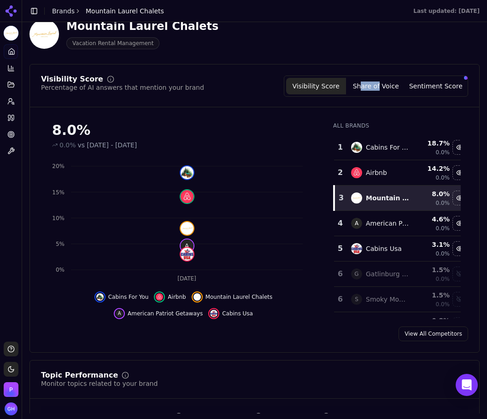
click at [363, 89] on div "Visibility Score Share of Voice Sentiment Score" at bounding box center [376, 86] width 184 height 21
click at [367, 106] on div "Visibility Score Percentage of AI answers that mention your brand Visibility Sc…" at bounding box center [254, 92] width 449 height 32
click at [367, 84] on button "Share of Voice" at bounding box center [376, 86] width 60 height 17
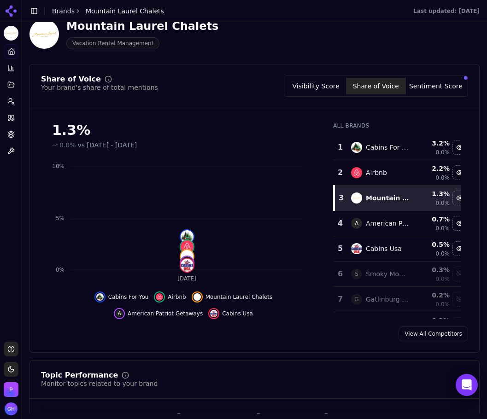
drag, startPoint x: 449, startPoint y: 90, endPoint x: 438, endPoint y: 89, distance: 11.6
click at [448, 90] on button "Sentiment Score" at bounding box center [436, 86] width 60 height 17
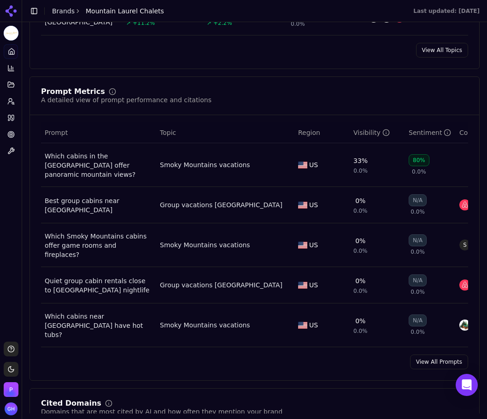
scroll to position [691, 0]
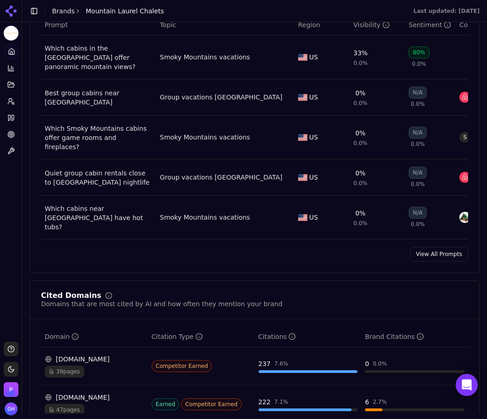
click at [443, 250] on link "View All Prompts" at bounding box center [439, 254] width 58 height 15
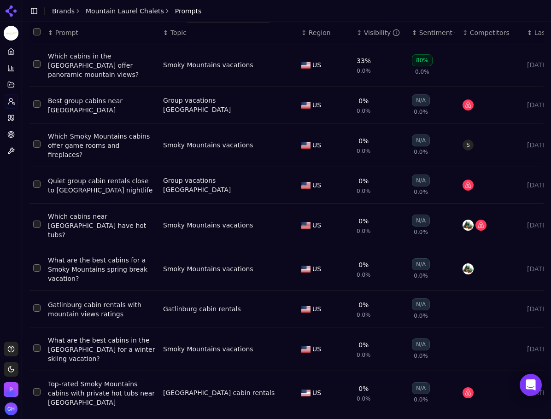
scroll to position [59, 0]
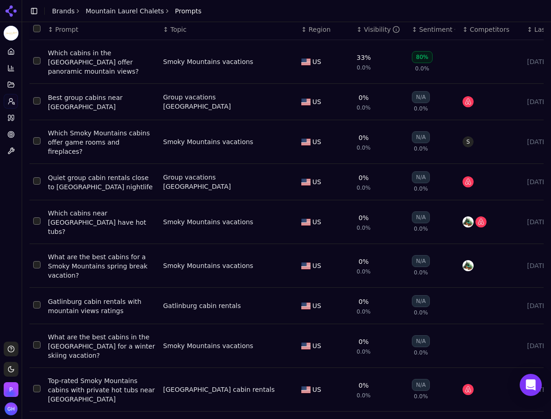
click at [6, 120] on link "Citations" at bounding box center [11, 118] width 14 height 15
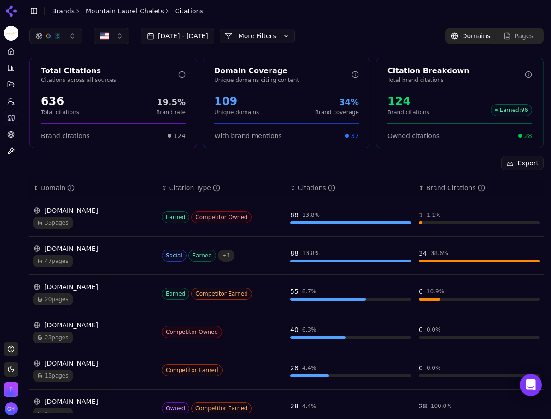
click at [290, 35] on button "More Filters" at bounding box center [257, 36] width 75 height 15
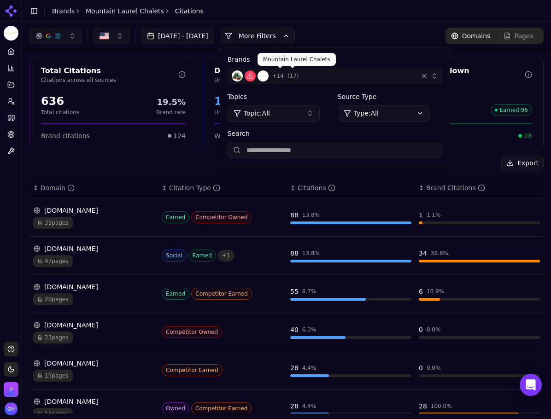
click at [269, 79] on img "button" at bounding box center [263, 76] width 11 height 11
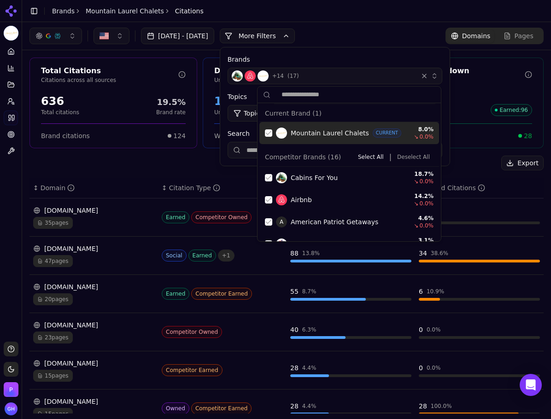
click at [269, 130] on div "Suggestions" at bounding box center [268, 133] width 7 height 7
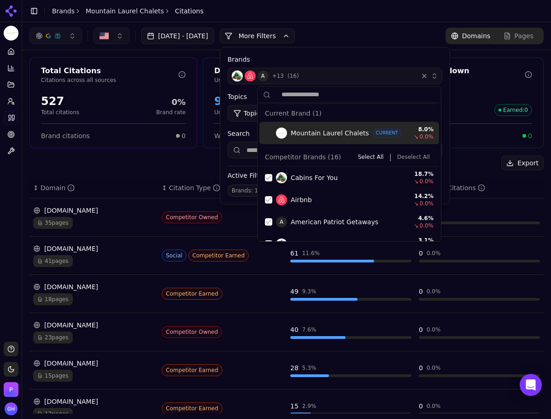
click at [404, 160] on button "Deselect All" at bounding box center [414, 157] width 40 height 11
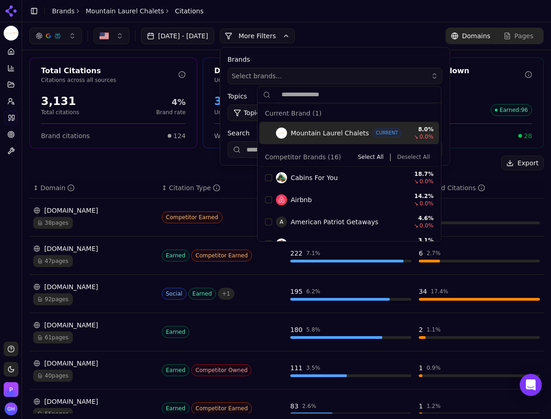
click at [277, 66] on div "Brands Select brands..." at bounding box center [335, 69] width 215 height 29
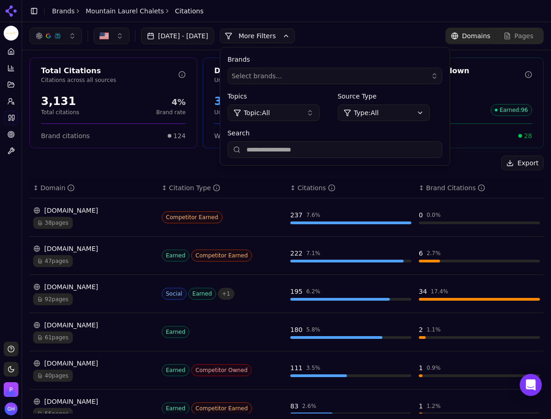
click at [304, 150] on input "Search" at bounding box center [335, 150] width 215 height 17
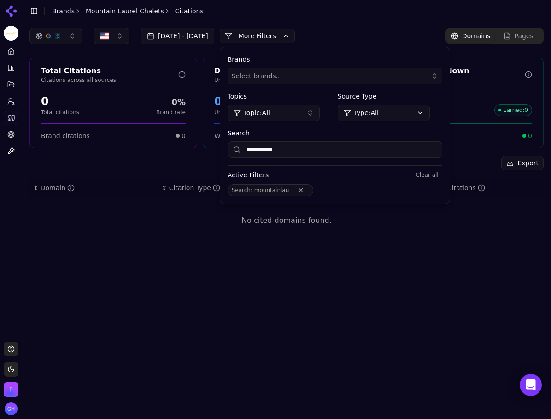
drag, startPoint x: 305, startPoint y: 145, endPoint x: 297, endPoint y: 147, distance: 7.5
click at [297, 147] on input "**********" at bounding box center [335, 150] width 215 height 17
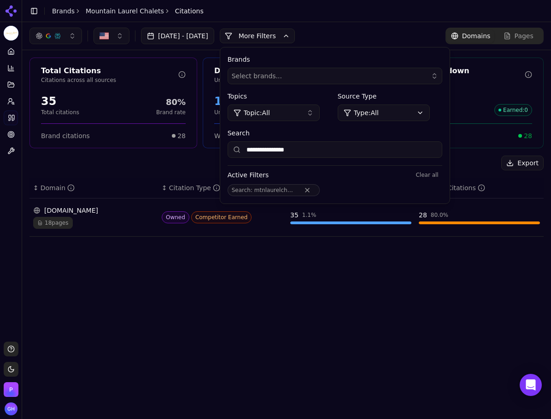
type input "**********"
click at [320, 186] on span "Search : mtnlaurelchalets" at bounding box center [274, 190] width 92 height 12
click at [316, 191] on button "Remove Search filter" at bounding box center [307, 190] width 17 height 7
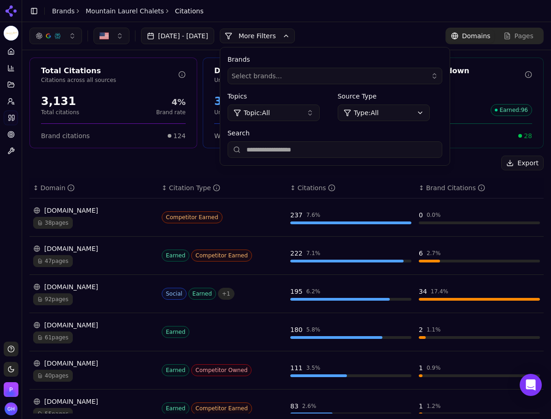
click at [279, 35] on button "More Filters" at bounding box center [257, 36] width 75 height 15
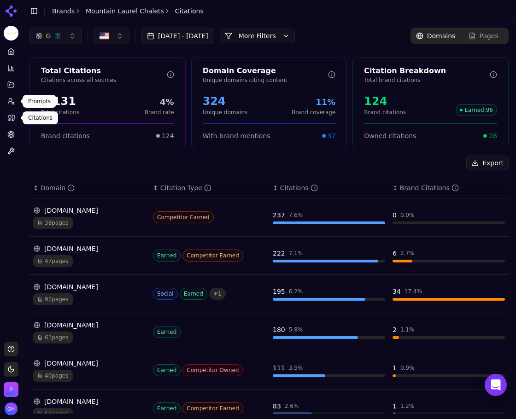
click at [10, 103] on icon at bounding box center [10, 101] width 7 height 7
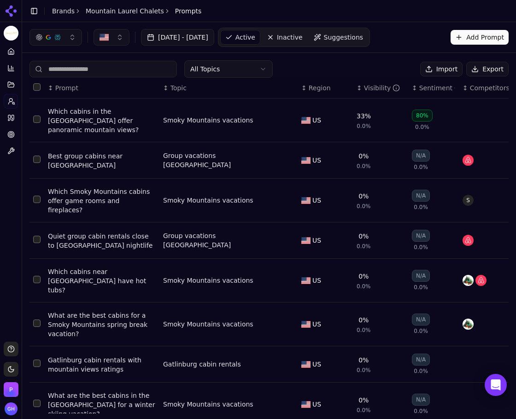
click at [485, 62] on button "Export" at bounding box center [487, 69] width 42 height 15
click at [13, 6] on icon at bounding box center [11, 11] width 15 height 15
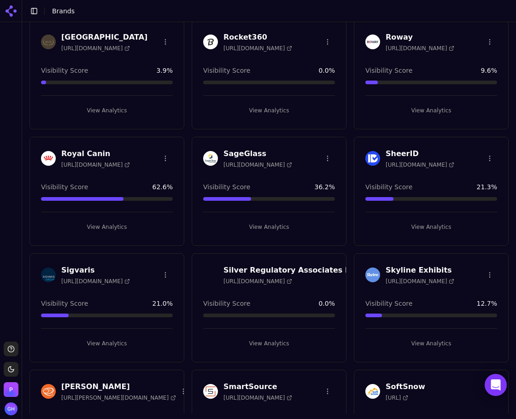
scroll to position [2259, 0]
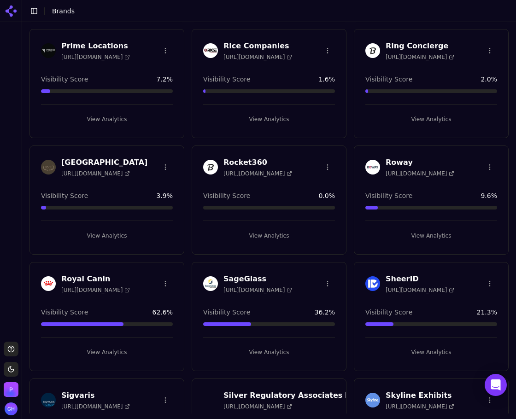
click at [262, 236] on button "View Analytics" at bounding box center [269, 236] width 132 height 15
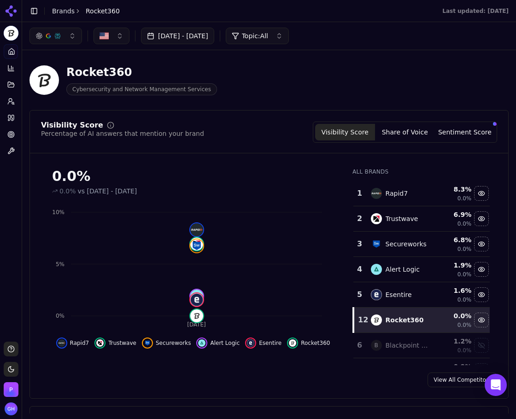
click at [12, 116] on icon at bounding box center [13, 118] width 2 height 6
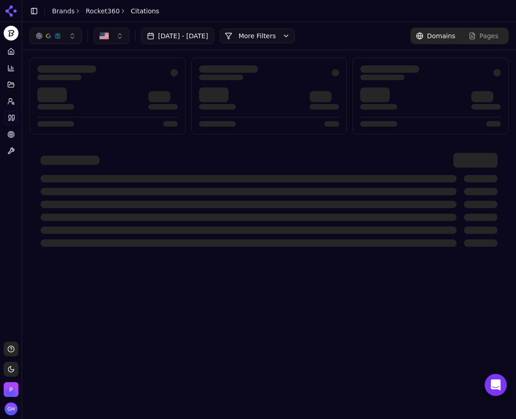
click at [287, 36] on button "More Filters" at bounding box center [257, 36] width 75 height 15
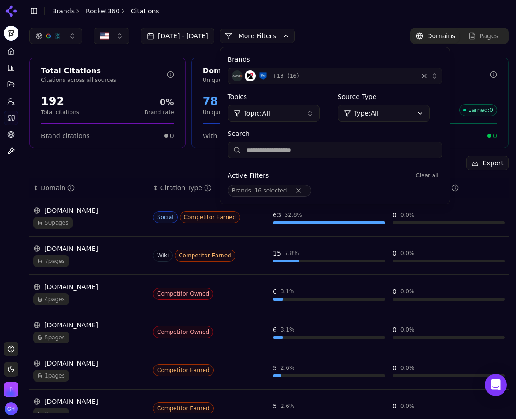
click at [307, 189] on button "Remove Brands filter" at bounding box center [298, 190] width 17 height 7
click at [299, 77] on span "( 16 )" at bounding box center [294, 75] width 12 height 7
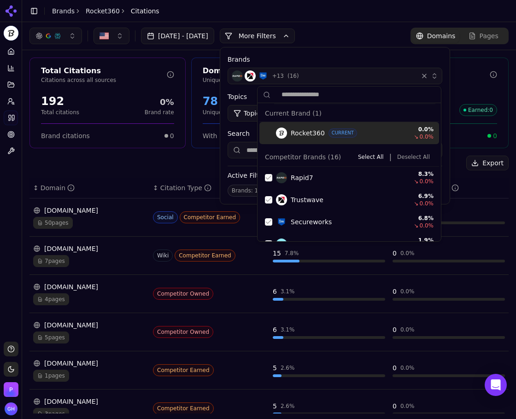
click at [405, 160] on button "Deselect All" at bounding box center [414, 157] width 40 height 11
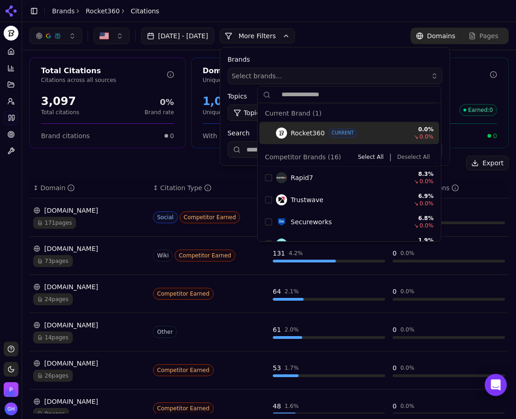
click at [298, 88] on input "text" at bounding box center [354, 95] width 161 height 18
click at [282, 75] on span "Select brands..." at bounding box center [257, 75] width 50 height 9
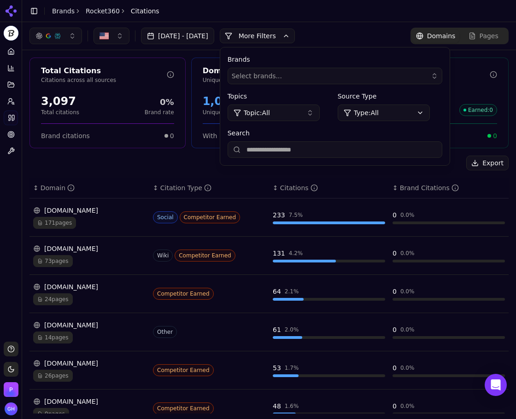
click at [304, 154] on input "Search" at bounding box center [335, 150] width 215 height 17
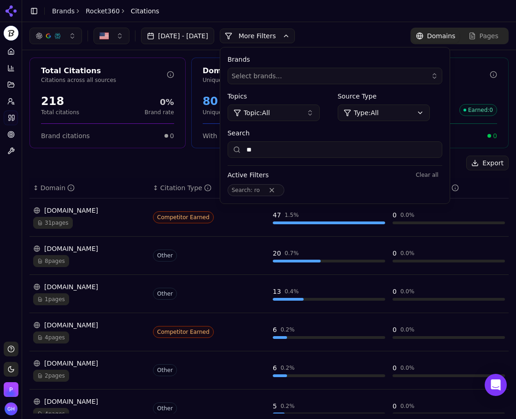
type input "**"
click at [442, 177] on button "Clear all" at bounding box center [427, 175] width 30 height 11
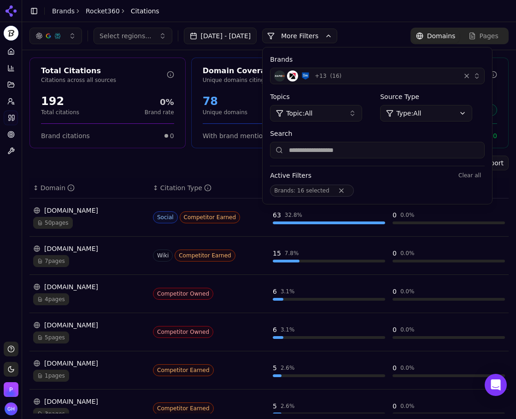
click at [318, 31] on button "More Filters" at bounding box center [299, 36] width 75 height 15
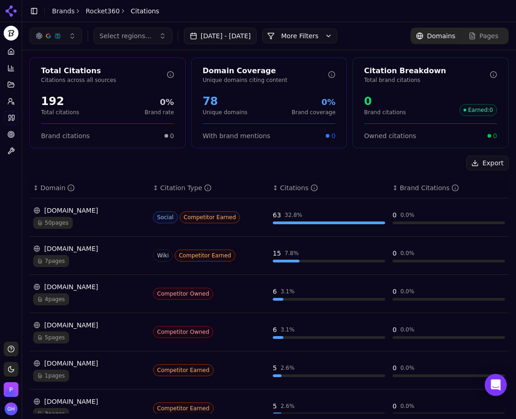
click at [335, 13] on header "Toggle Sidebar Brands Rocket360 Citations" at bounding box center [269, 11] width 494 height 22
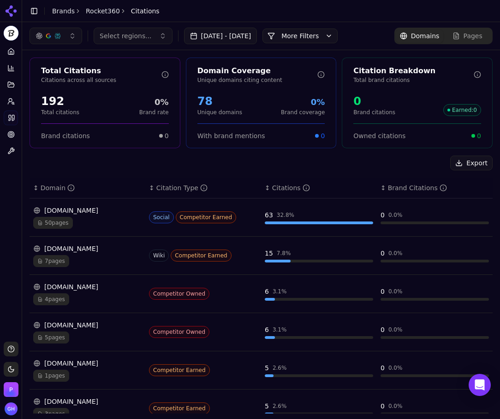
click at [297, 35] on button "More Filters" at bounding box center [299, 36] width 75 height 15
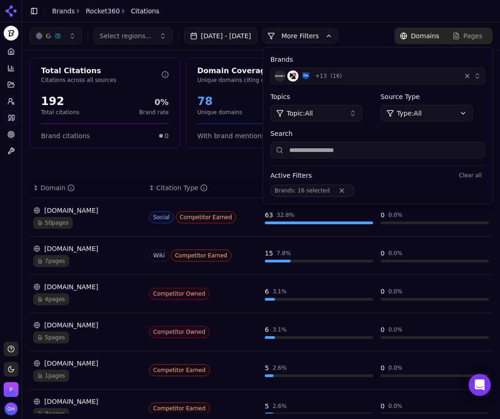
click at [436, 78] on div "+ 13 ( 16 )" at bounding box center [365, 76] width 183 height 11
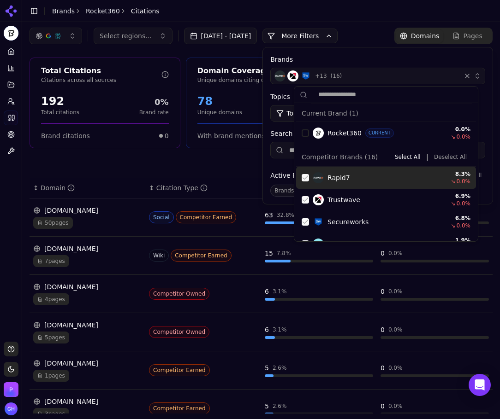
click at [450, 151] on div "Competitor Brands ( 16 ) Select All | Deselect All" at bounding box center [386, 157] width 180 height 19
click at [439, 157] on button "Deselect All" at bounding box center [450, 157] width 40 height 11
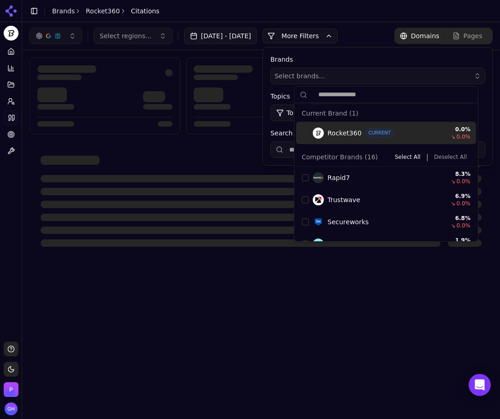
click at [310, 35] on button "More Filters" at bounding box center [299, 36] width 75 height 15
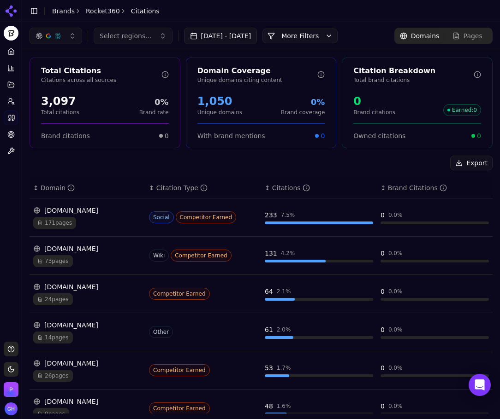
click at [44, 165] on div "Export" at bounding box center [260, 163] width 463 height 15
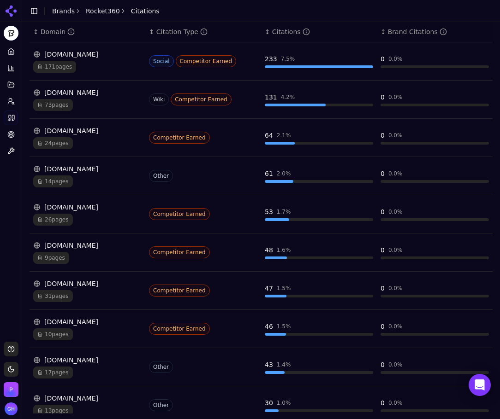
scroll to position [159, 0]
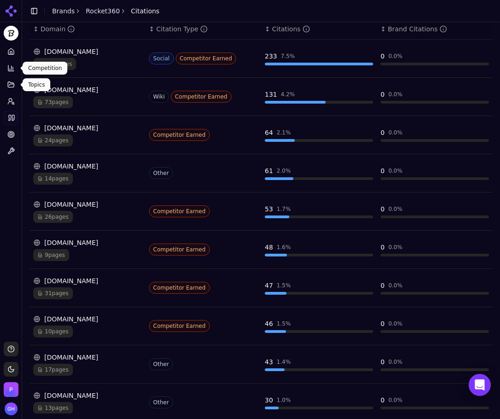
click at [6, 58] on link "Home" at bounding box center [11, 51] width 14 height 15
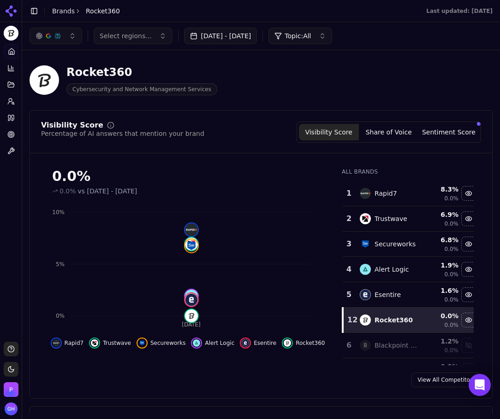
scroll to position [56, 0]
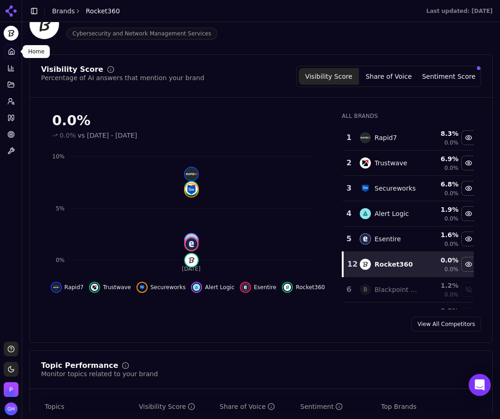
click at [385, 67] on div "Visibility Score Share of Voice Sentiment Score" at bounding box center [388, 76] width 184 height 21
click at [386, 71] on button "Share of Voice" at bounding box center [389, 76] width 60 height 17
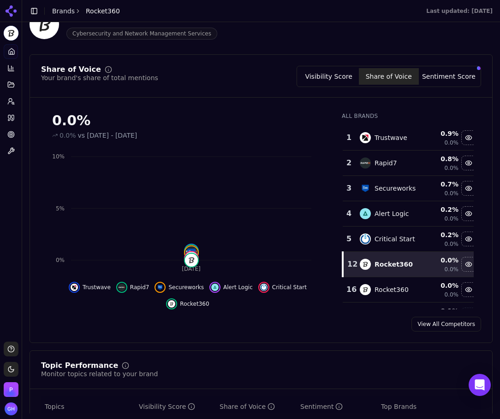
click at [425, 78] on button "Sentiment Score" at bounding box center [449, 76] width 60 height 17
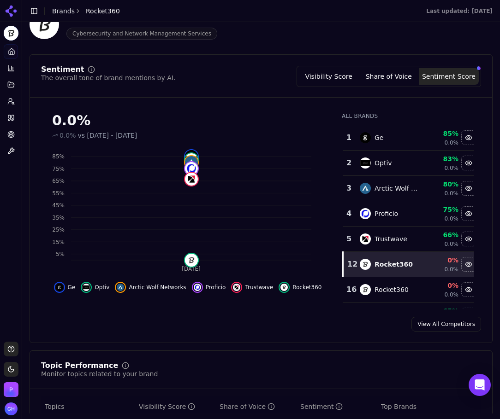
click at [85, 319] on div "View All Competitors" at bounding box center [261, 324] width 462 height 15
click at [374, 138] on div "Ge" at bounding box center [378, 137] width 9 height 9
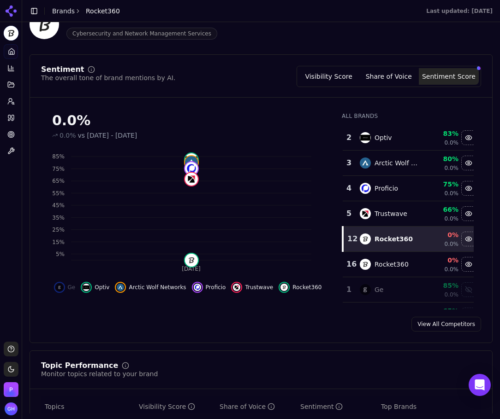
click at [374, 138] on div "Optiv" at bounding box center [383, 137] width 18 height 9
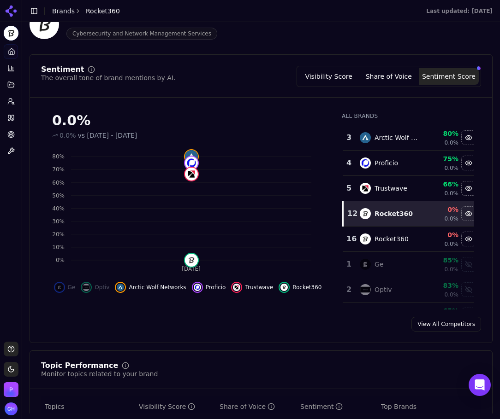
click at [374, 138] on div "Arctic Wolf Networks" at bounding box center [395, 137] width 43 height 9
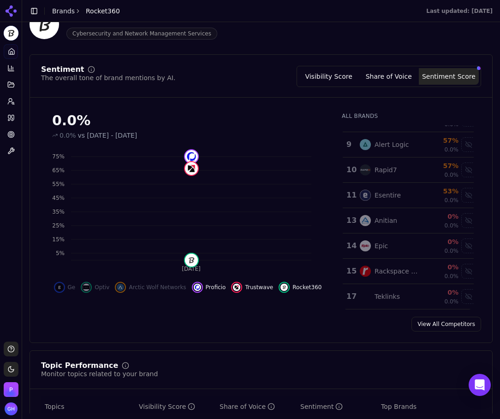
scroll to position [108, 0]
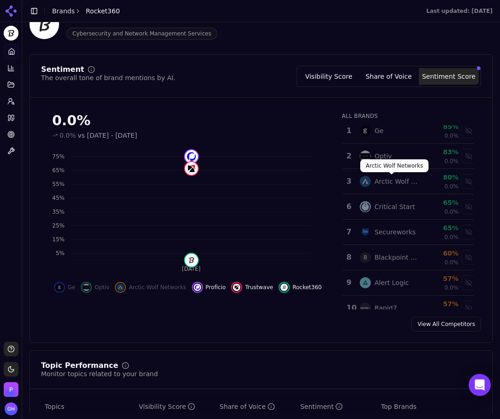
click at [380, 132] on div "Ge" at bounding box center [389, 130] width 58 height 11
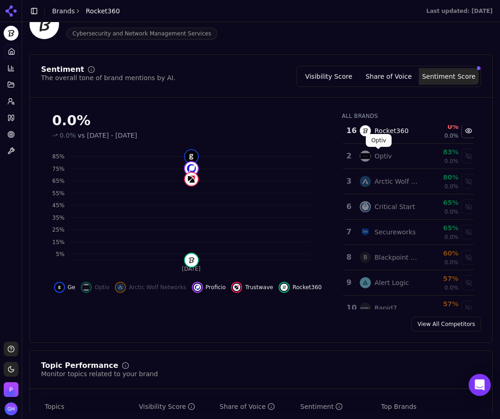
click at [378, 154] on div "Optiv" at bounding box center [383, 156] width 18 height 9
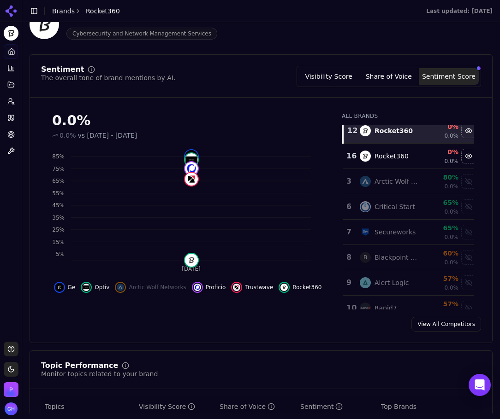
click at [378, 175] on td "Arctic Wolf Networks" at bounding box center [388, 181] width 69 height 25
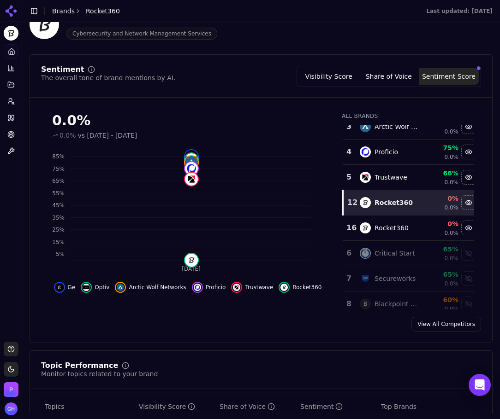
scroll to position [0, 0]
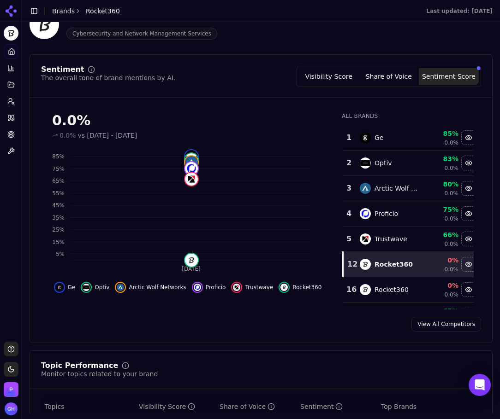
click at [425, 260] on div "0%" at bounding box center [441, 260] width 33 height 9
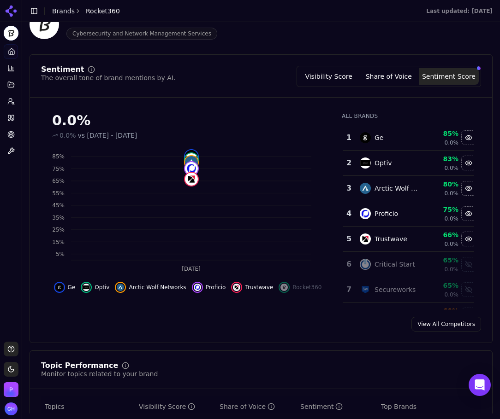
click at [423, 260] on td "65% 0.0%" at bounding box center [441, 264] width 37 height 25
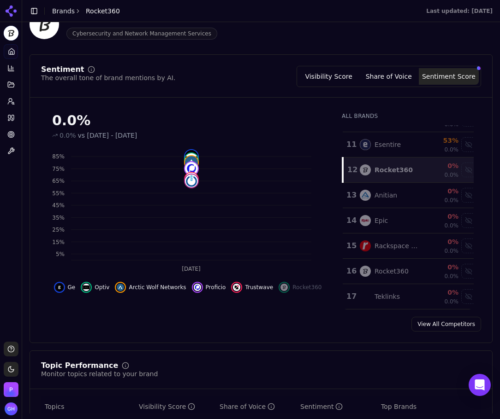
click at [379, 266] on div "Rocket360" at bounding box center [389, 271] width 58 height 11
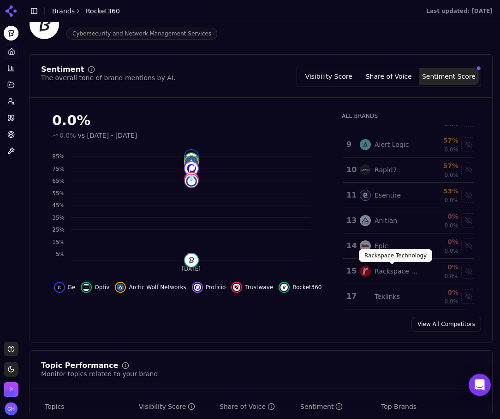
scroll to position [0, 0]
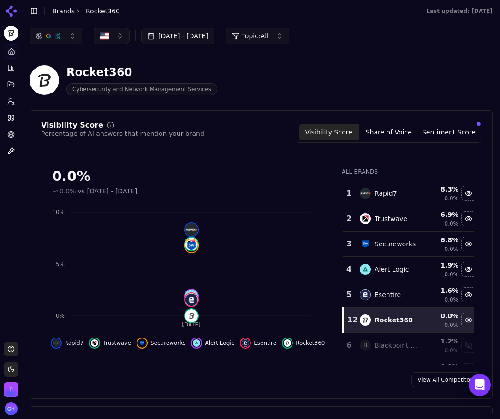
click at [389, 130] on button "Share of Voice" at bounding box center [389, 132] width 60 height 17
click at [424, 142] on div "Visibility Score Share of Voice Sentiment Score" at bounding box center [388, 132] width 184 height 21
click at [426, 138] on button "Sentiment Score" at bounding box center [449, 132] width 60 height 17
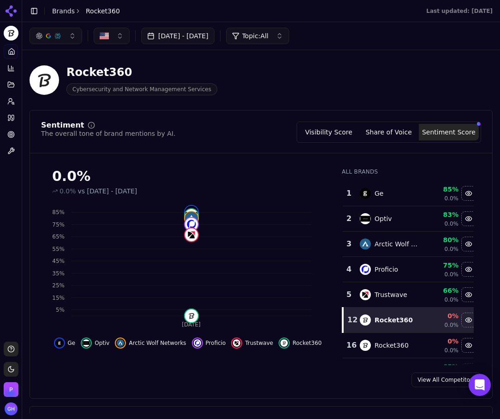
click at [399, 130] on button "Share of Voice" at bounding box center [389, 132] width 60 height 17
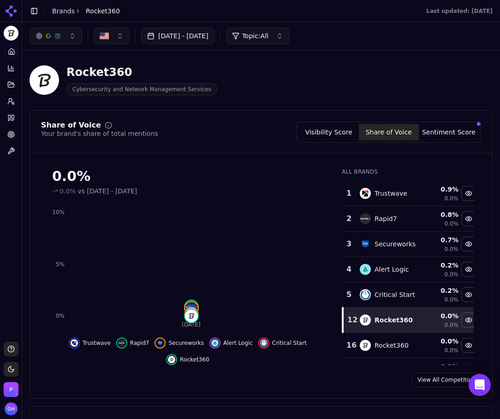
click at [89, 0] on header "Toggle Sidebar Brands Rocket360 Last updated: September 8th, 2025" at bounding box center [261, 11] width 478 height 22
click at [99, 6] on span "Rocket360" at bounding box center [103, 10] width 34 height 9
click at [71, 12] on link "Brands" at bounding box center [63, 10] width 23 height 7
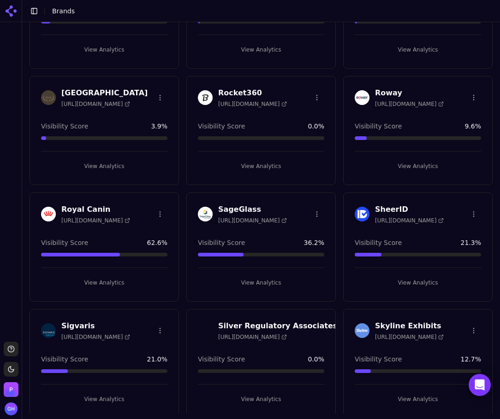
scroll to position [2323, 0]
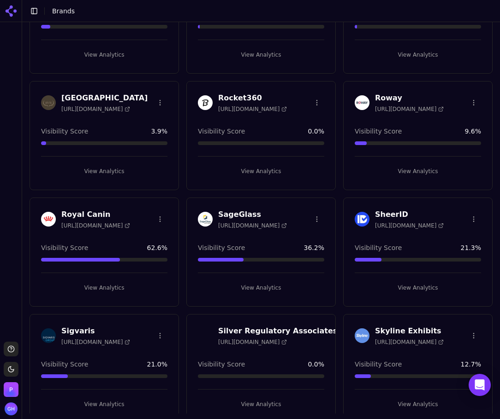
click at [309, 102] on html "Support Toggle theme Perrill Toggle Sidebar Brands Brand Analytics Track and an…" at bounding box center [250, 209] width 500 height 419
click at [291, 124] on div "Edit Brand" at bounding box center [290, 121] width 54 height 15
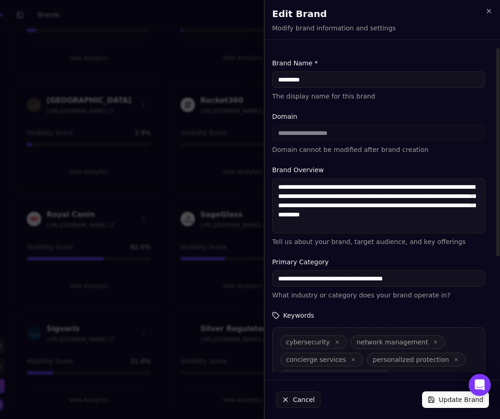
click at [294, 79] on input "*********" at bounding box center [378, 79] width 213 height 17
click at [297, 79] on input "*********" at bounding box center [378, 79] width 213 height 17
type input "**********"
click at [447, 399] on button "Update Brand" at bounding box center [455, 400] width 67 height 17
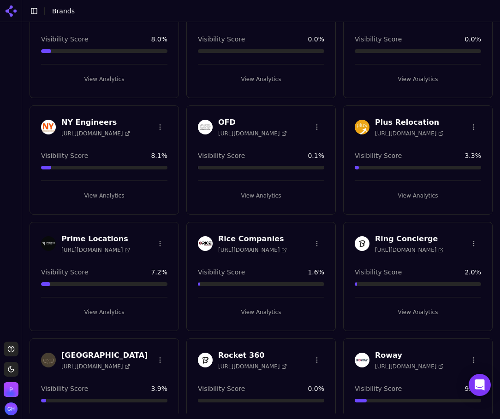
scroll to position [2250, 0]
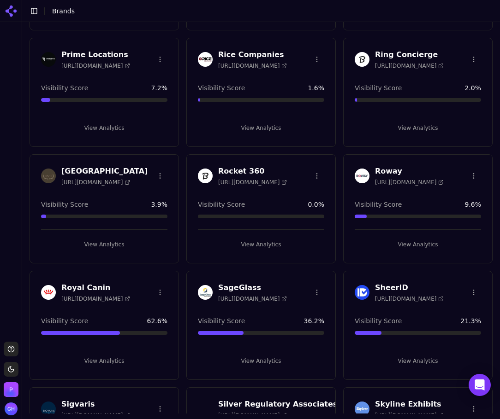
click at [242, 242] on button "View Analytics" at bounding box center [261, 244] width 126 height 15
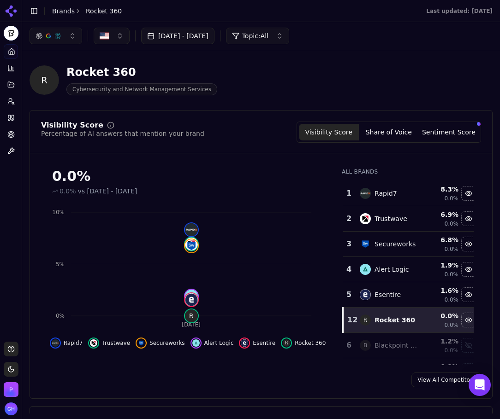
click at [378, 135] on button "Share of Voice" at bounding box center [389, 132] width 60 height 17
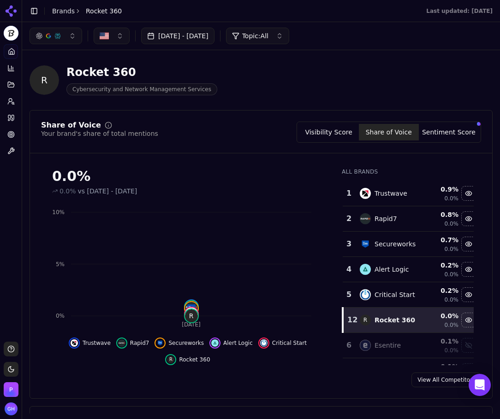
click at [447, 133] on button "Sentiment Score" at bounding box center [449, 132] width 60 height 17
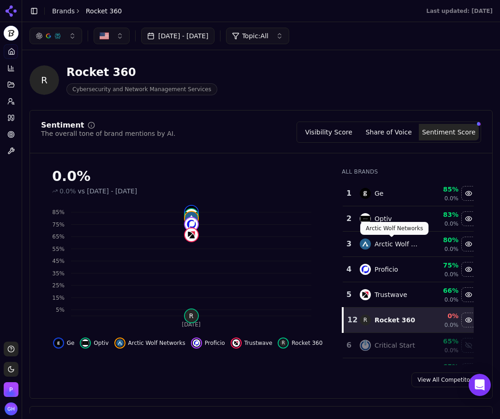
click at [337, 134] on button "Visibility Score" at bounding box center [329, 132] width 60 height 17
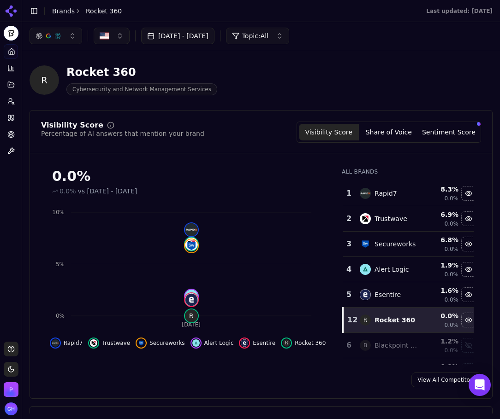
drag, startPoint x: 391, startPoint y: 134, endPoint x: 440, endPoint y: 155, distance: 53.0
click at [391, 134] on button "Share of Voice" at bounding box center [389, 132] width 60 height 17
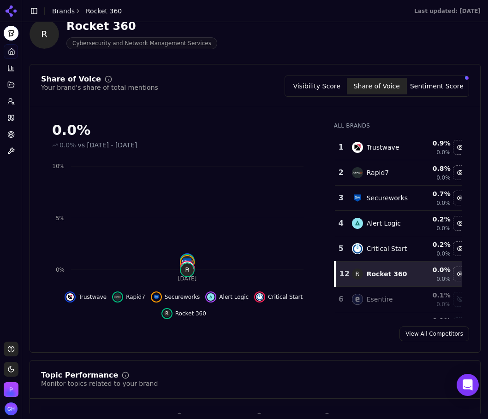
scroll to position [80, 0]
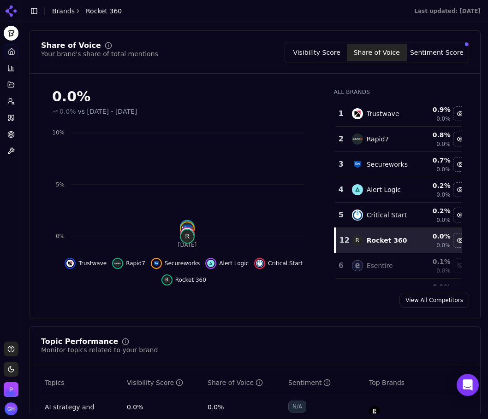
click at [425, 51] on button "Sentiment Score" at bounding box center [437, 52] width 60 height 17
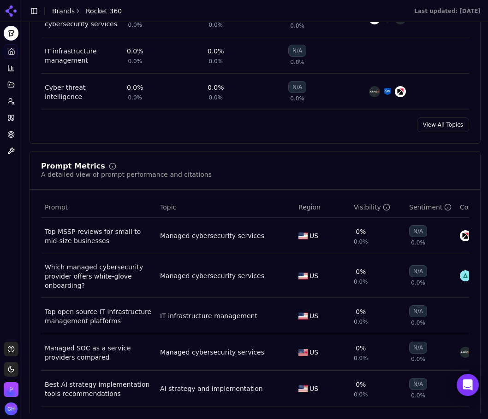
scroll to position [633, 0]
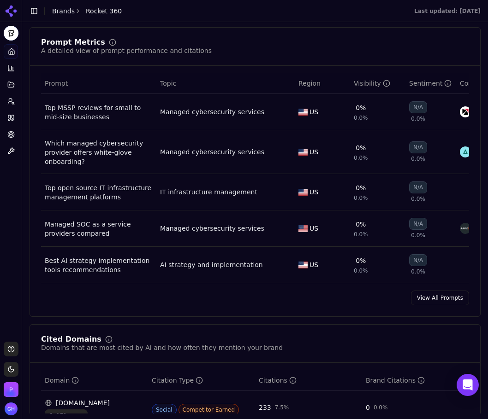
click at [445, 306] on link "View All Prompts" at bounding box center [440, 298] width 58 height 15
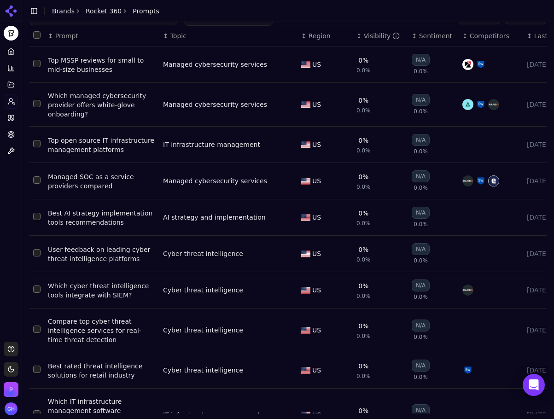
scroll to position [54, 0]
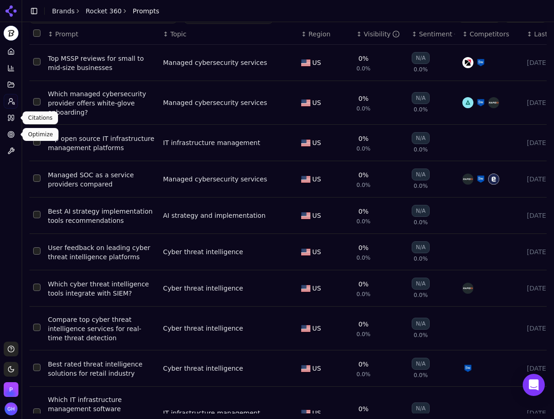
click at [17, 118] on link "Citations" at bounding box center [11, 118] width 14 height 15
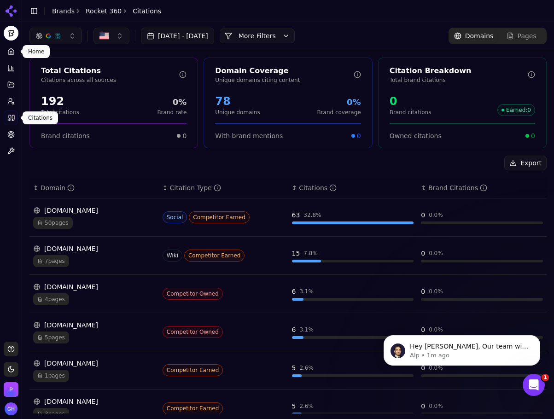
click at [13, 48] on link "Home" at bounding box center [11, 51] width 14 height 15
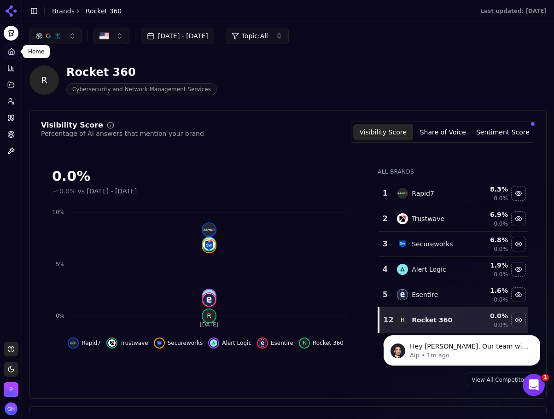
drag, startPoint x: 193, startPoint y: 173, endPoint x: -510, endPoint y: 204, distance: 703.6
click at [446, 136] on button "Share of Voice" at bounding box center [443, 132] width 60 height 17
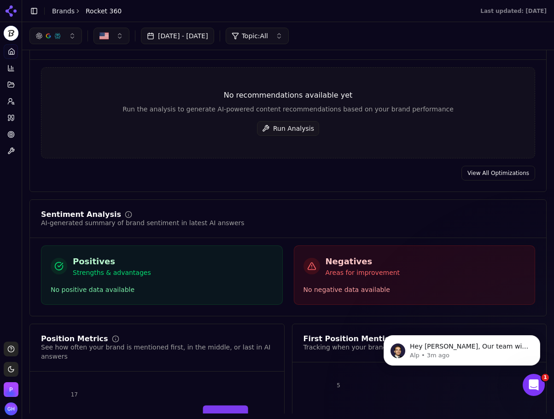
scroll to position [1106, 0]
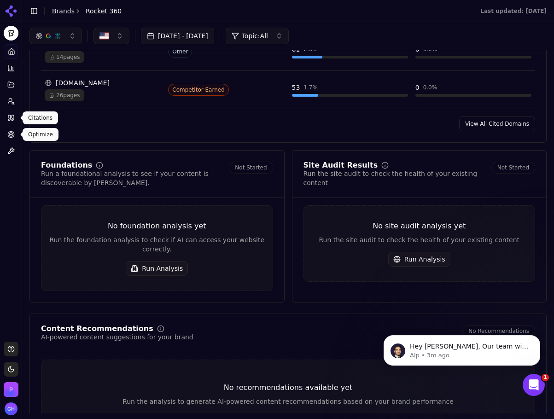
click at [9, 126] on ul "Home Competition Topics Prompts Citations Optimize Toolbox" at bounding box center [11, 101] width 14 height 114
click at [8, 119] on icon at bounding box center [10, 117] width 7 height 7
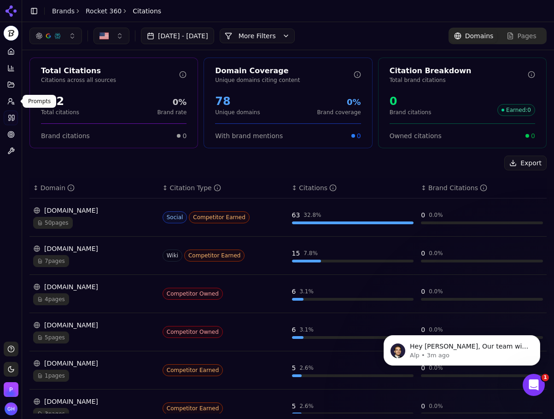
click at [15, 101] on link "Prompts" at bounding box center [11, 101] width 14 height 15
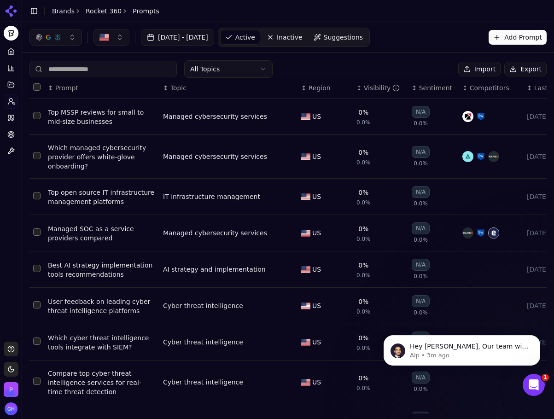
click at [499, 71] on button "Export" at bounding box center [526, 69] width 42 height 15
click at [10, 12] on icon at bounding box center [11, 11] width 15 height 15
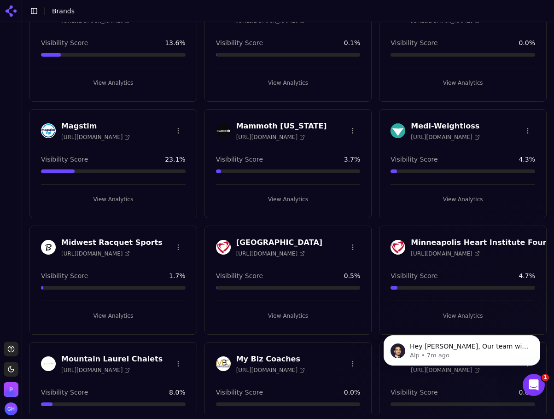
scroll to position [1724, 0]
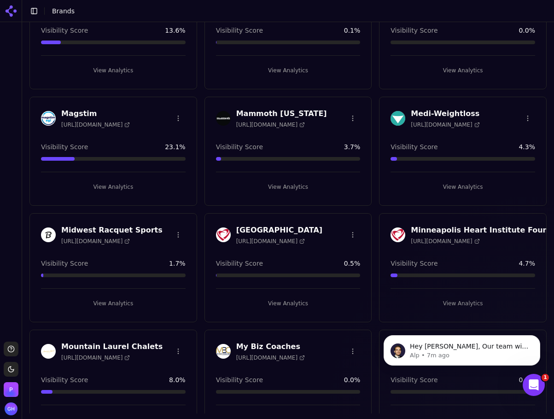
click at [115, 307] on button "View Analytics" at bounding box center [113, 303] width 145 height 15
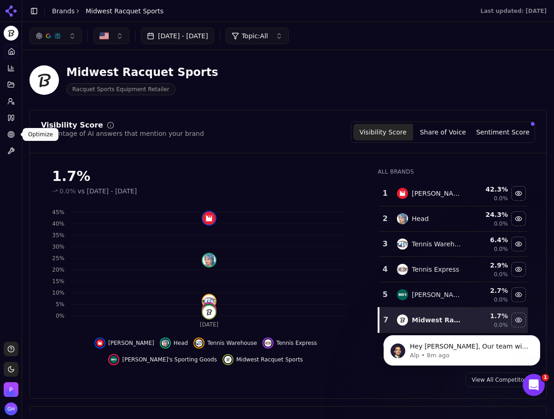
click at [15, 114] on link "Citations" at bounding box center [11, 118] width 14 height 15
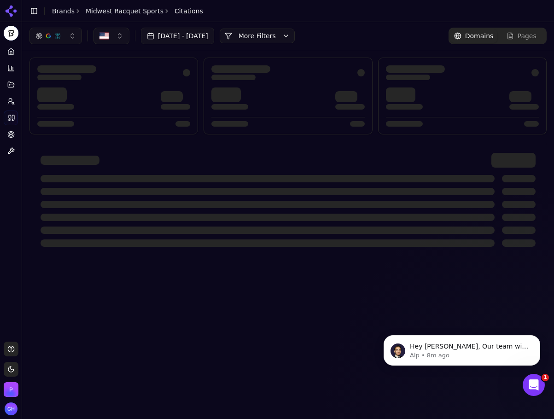
click at [295, 38] on button "More Filters" at bounding box center [257, 36] width 75 height 15
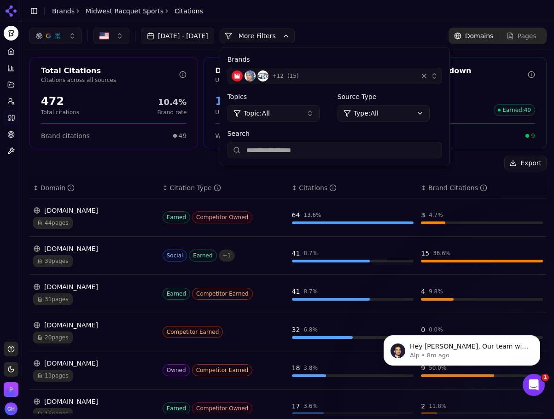
click at [284, 72] on span "+ 12" at bounding box center [278, 75] width 12 height 7
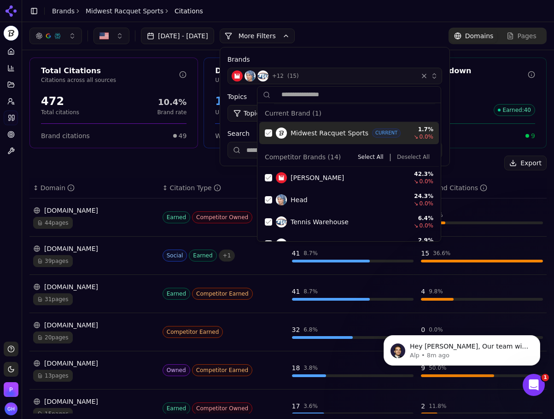
click at [271, 129] on div "Midwest Racquet Sports CURRENT 1.7 % ↘ 0.0 %" at bounding box center [350, 133] width 180 height 22
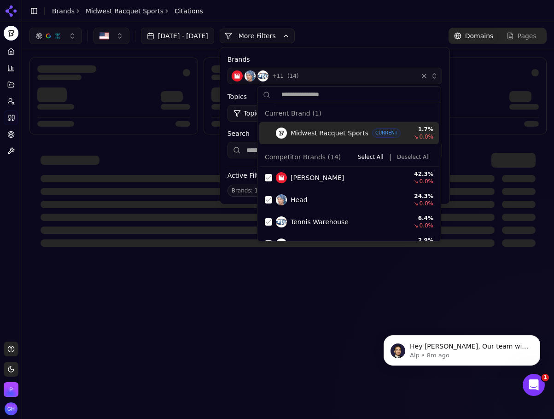
click at [419, 158] on button "Deselect All" at bounding box center [414, 157] width 40 height 11
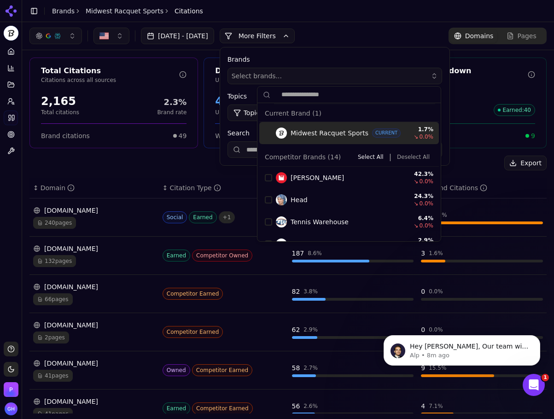
click at [280, 37] on button "More Filters" at bounding box center [257, 36] width 75 height 15
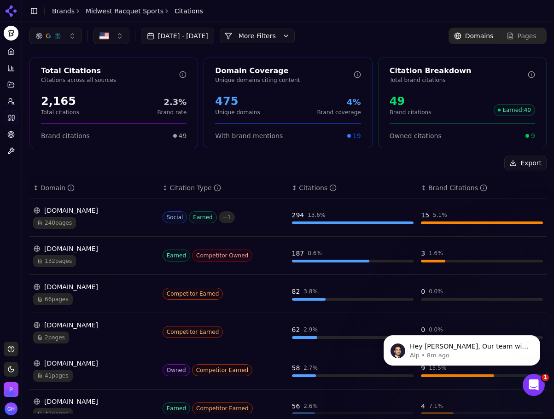
click at [280, 37] on button "More Filters" at bounding box center [257, 36] width 75 height 15
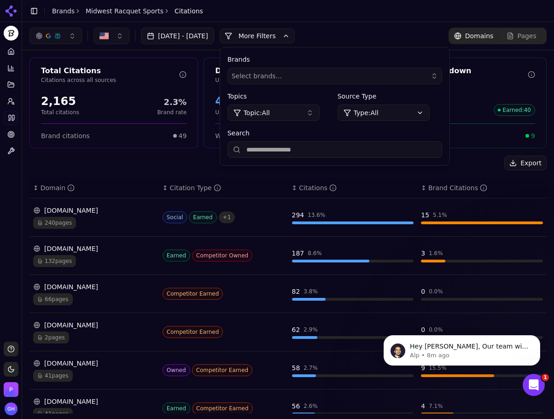
click at [293, 144] on input "Search" at bounding box center [335, 150] width 215 height 17
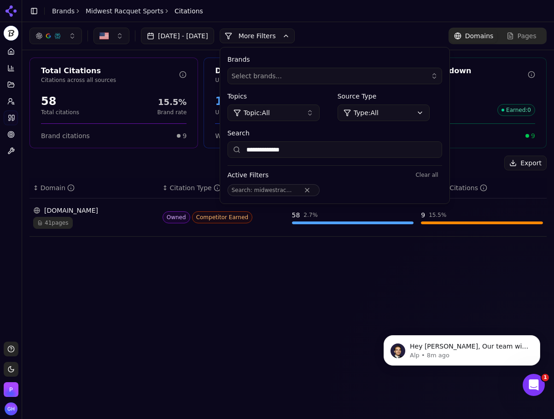
type input "**********"
click at [442, 174] on button "Clear all" at bounding box center [427, 175] width 30 height 11
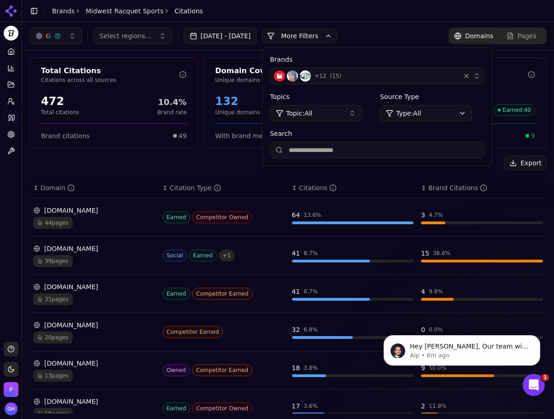
click at [330, 36] on button "More Filters" at bounding box center [299, 36] width 75 height 15
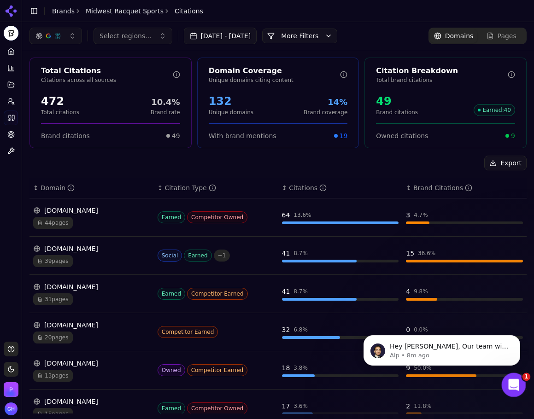
click at [499, 392] on div "Open Intercom Messenger" at bounding box center [512, 384] width 30 height 30
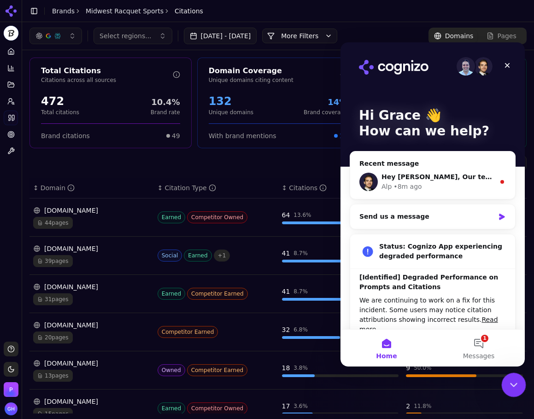
click at [499, 385] on icon "Close Intercom Messenger" at bounding box center [512, 383] width 11 height 11
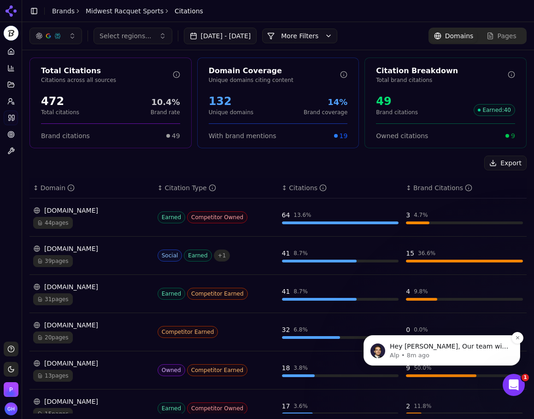
click at [487, 342] on div "Hey [PERSON_NAME], Our team will take a look and unblock it for you in the next…" at bounding box center [450, 347] width 122 height 12
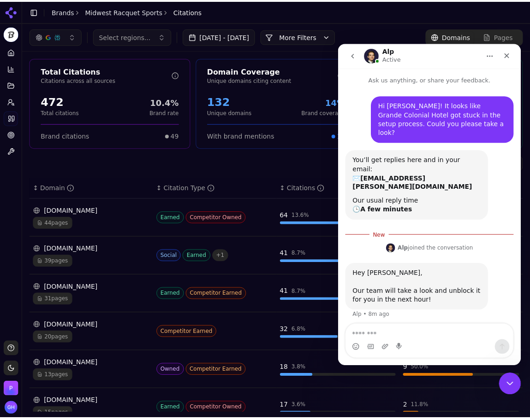
scroll to position [1, 0]
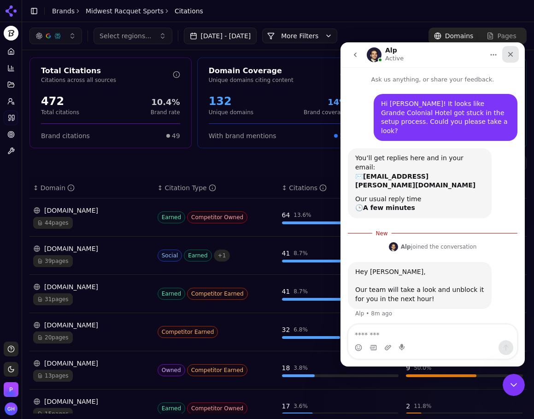
click at [499, 49] on div "Close" at bounding box center [510, 54] width 17 height 17
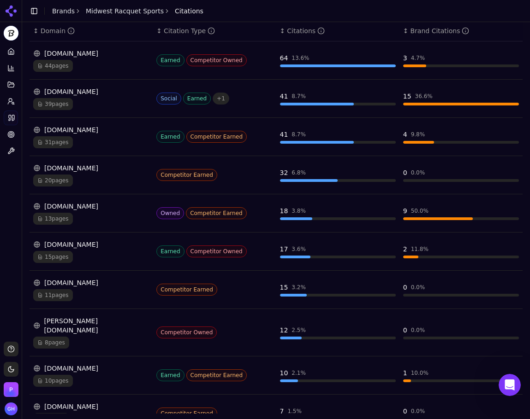
scroll to position [159, 0]
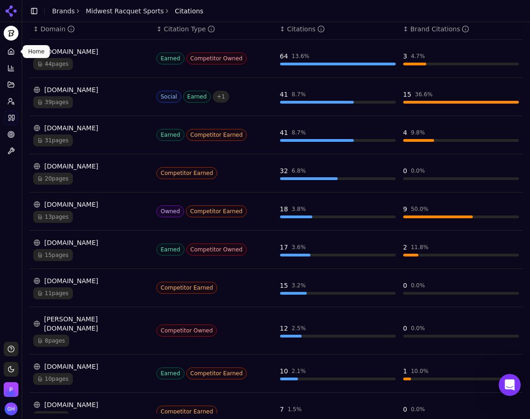
drag, startPoint x: 14, startPoint y: 50, endPoint x: 343, endPoint y: 135, distance: 339.9
click at [14, 50] on icon at bounding box center [10, 51] width 7 height 7
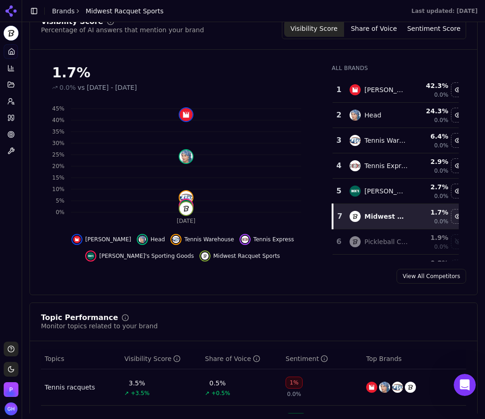
scroll to position [106, 0]
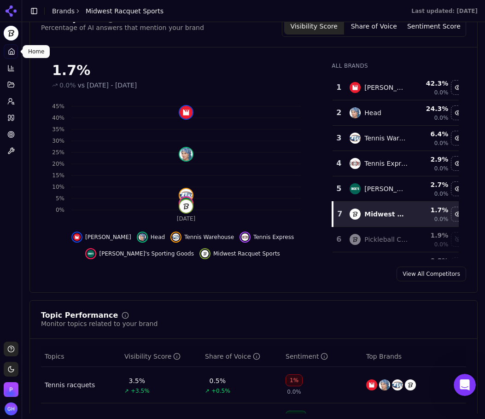
click at [371, 27] on button "Share of Voice" at bounding box center [374, 26] width 60 height 17
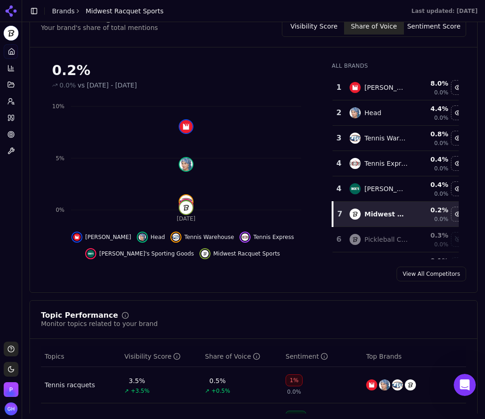
click at [432, 22] on button "Sentiment Score" at bounding box center [434, 26] width 60 height 17
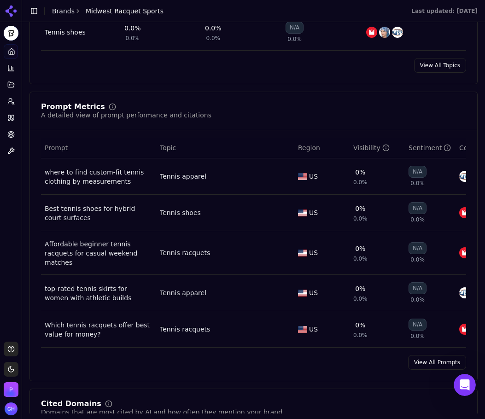
scroll to position [613, 0]
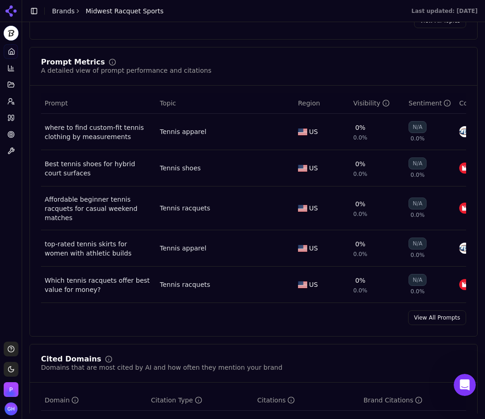
click at [449, 319] on link "View All Prompts" at bounding box center [437, 318] width 58 height 15
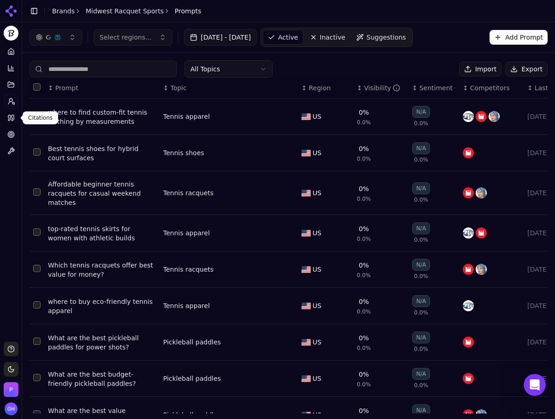
drag, startPoint x: 11, startPoint y: 118, endPoint x: 99, endPoint y: 111, distance: 88.3
click at [11, 118] on icon at bounding box center [10, 117] width 7 height 7
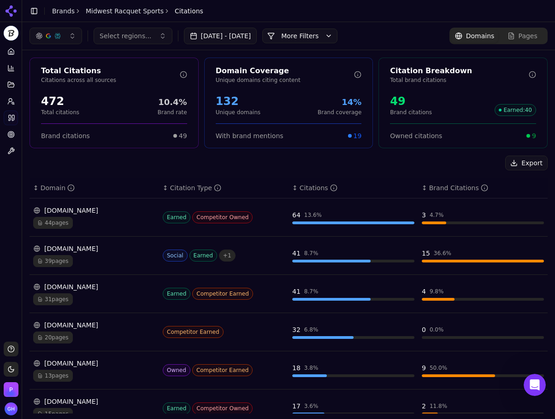
click at [337, 35] on button "More Filters" at bounding box center [299, 36] width 75 height 15
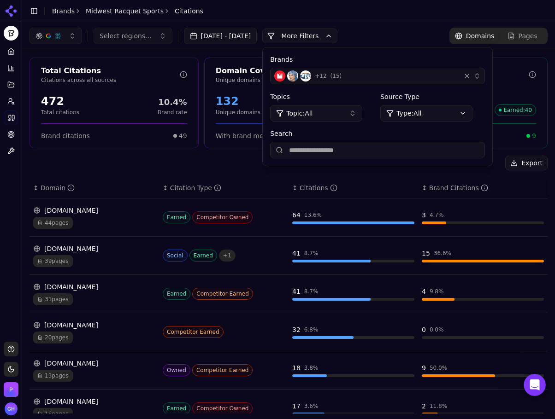
click at [365, 64] on label "Brands" at bounding box center [377, 59] width 215 height 9
click at [342, 76] on span "( 15 )" at bounding box center [336, 75] width 12 height 7
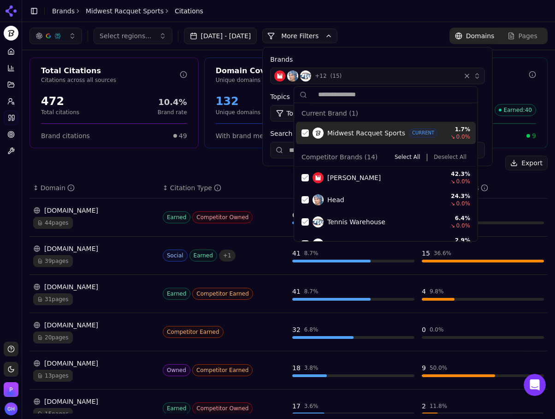
click at [446, 154] on button "Deselect All" at bounding box center [450, 157] width 40 height 11
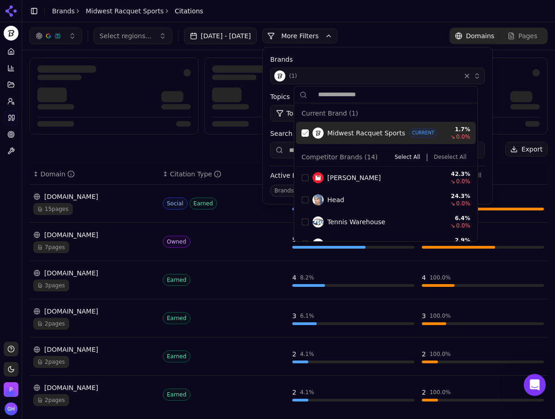
click at [307, 135] on div "Suggestions" at bounding box center [304, 133] width 7 height 7
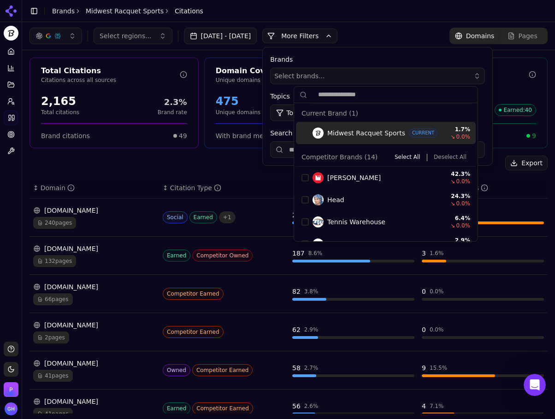
click at [319, 31] on button "More Filters" at bounding box center [299, 36] width 75 height 15
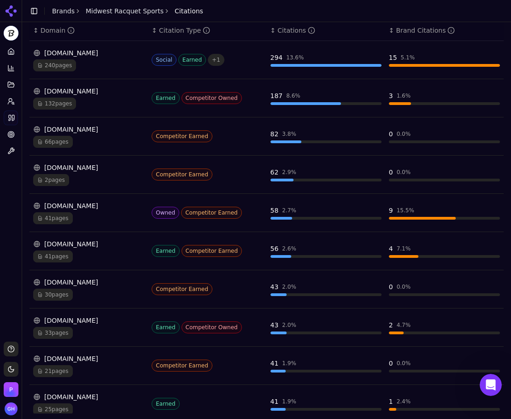
scroll to position [159, 0]
